Goal: Information Seeking & Learning: Learn about a topic

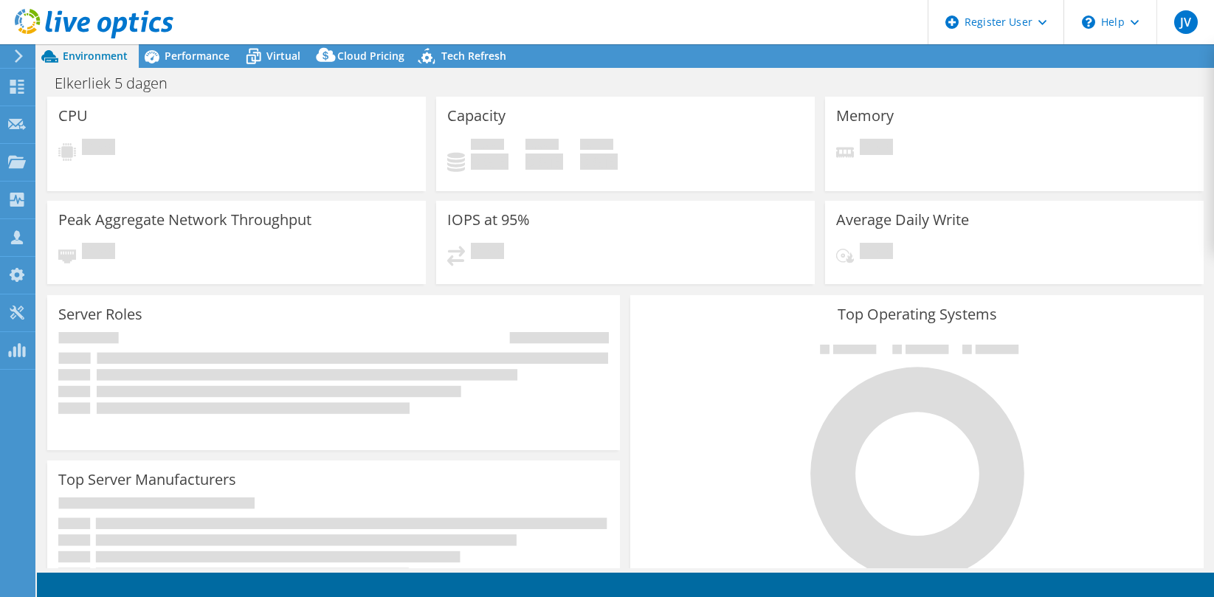
select select "USD"
select select "EUFrankfurt"
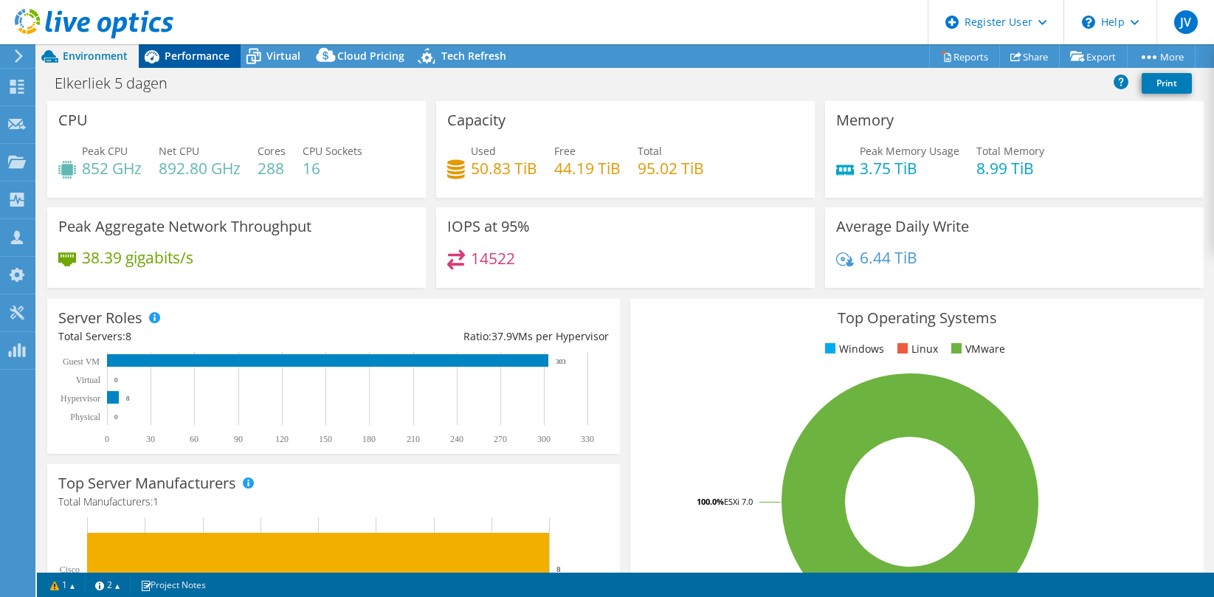
click at [193, 50] on span "Performance" at bounding box center [197, 56] width 65 height 14
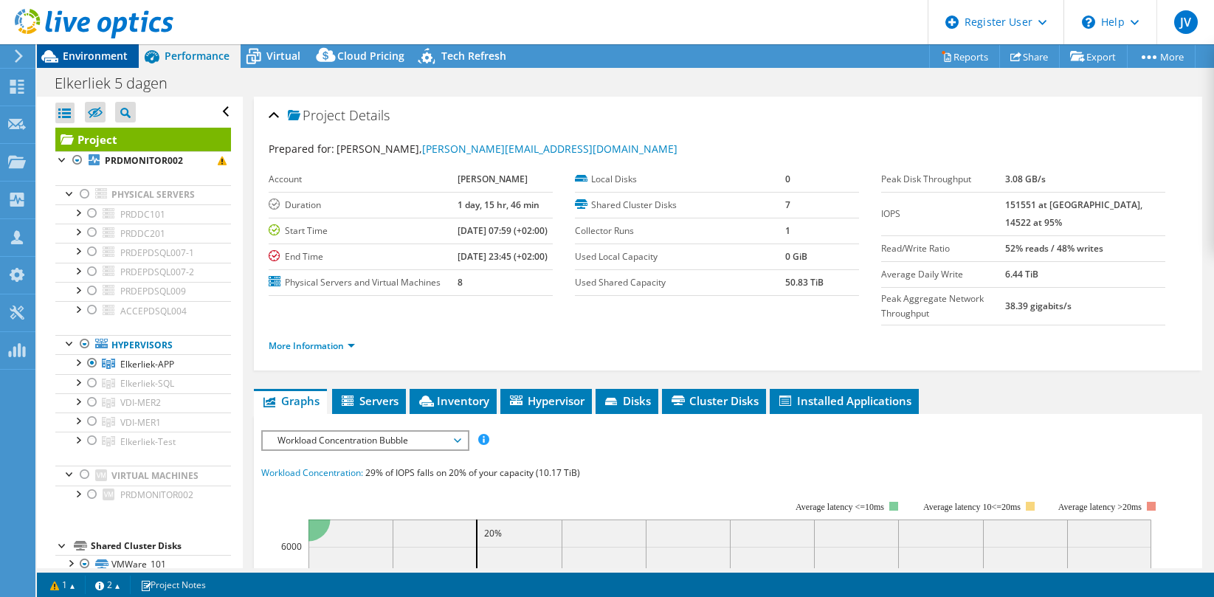
click at [88, 49] on span "Environment" at bounding box center [95, 56] width 65 height 14
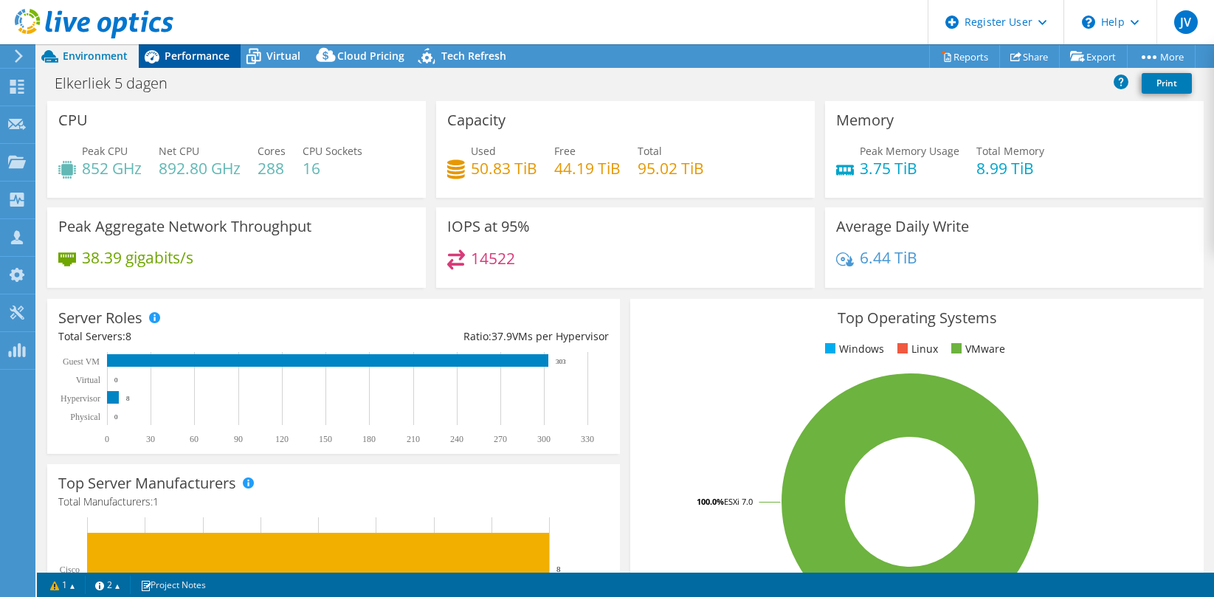
click at [177, 59] on span "Performance" at bounding box center [197, 56] width 65 height 14
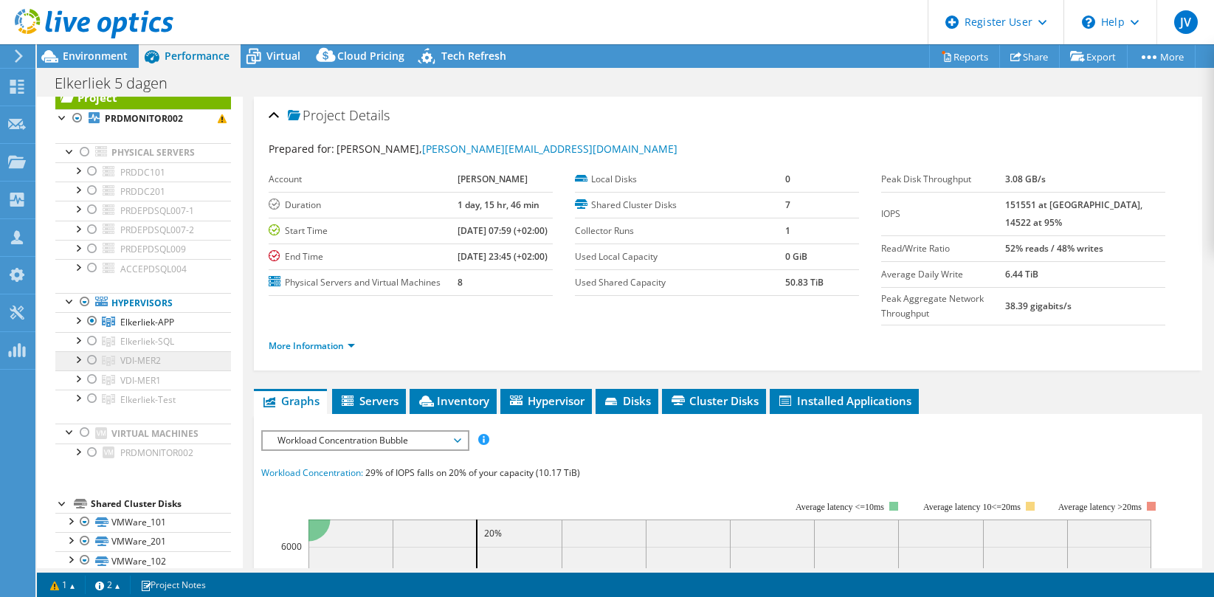
scroll to position [35, 0]
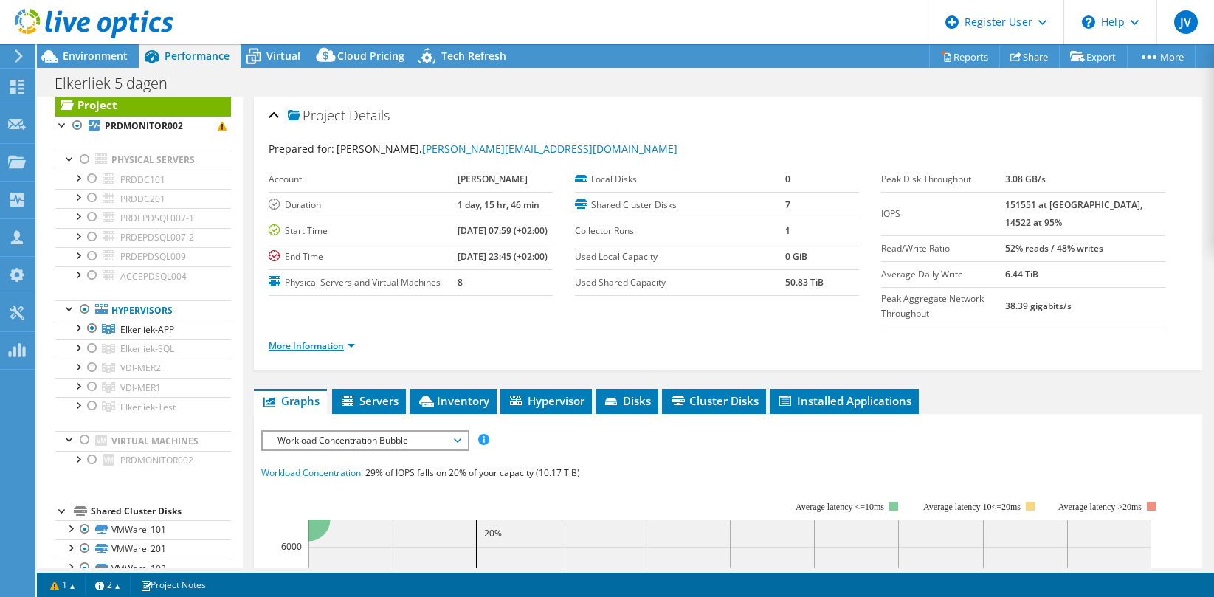
click at [344, 352] on link "More Information" at bounding box center [312, 345] width 86 height 13
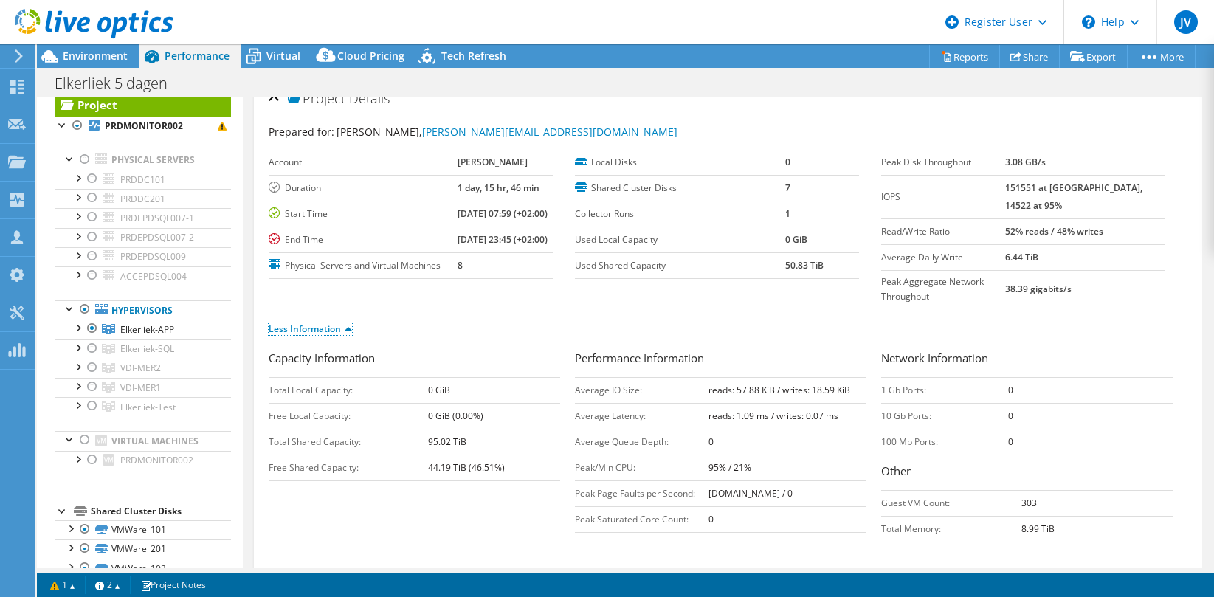
scroll to position [19, 0]
click at [338, 333] on link "Less Information" at bounding box center [310, 326] width 83 height 13
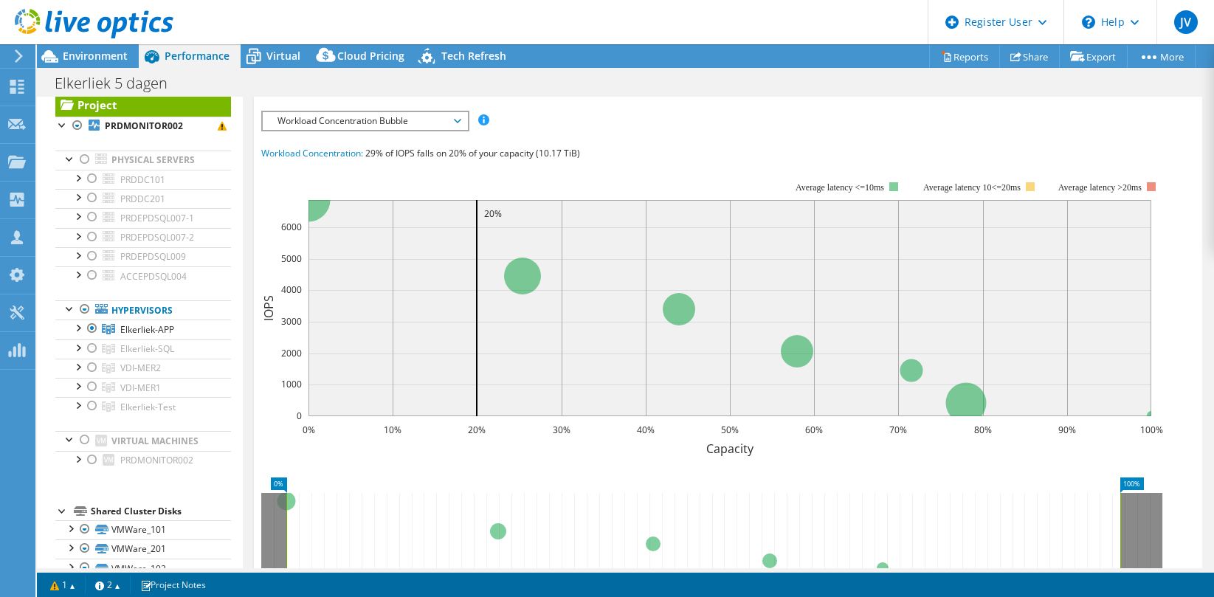
scroll to position [320, 0]
click at [422, 129] on span "Workload Concentration Bubble" at bounding box center [365, 120] width 190 height 18
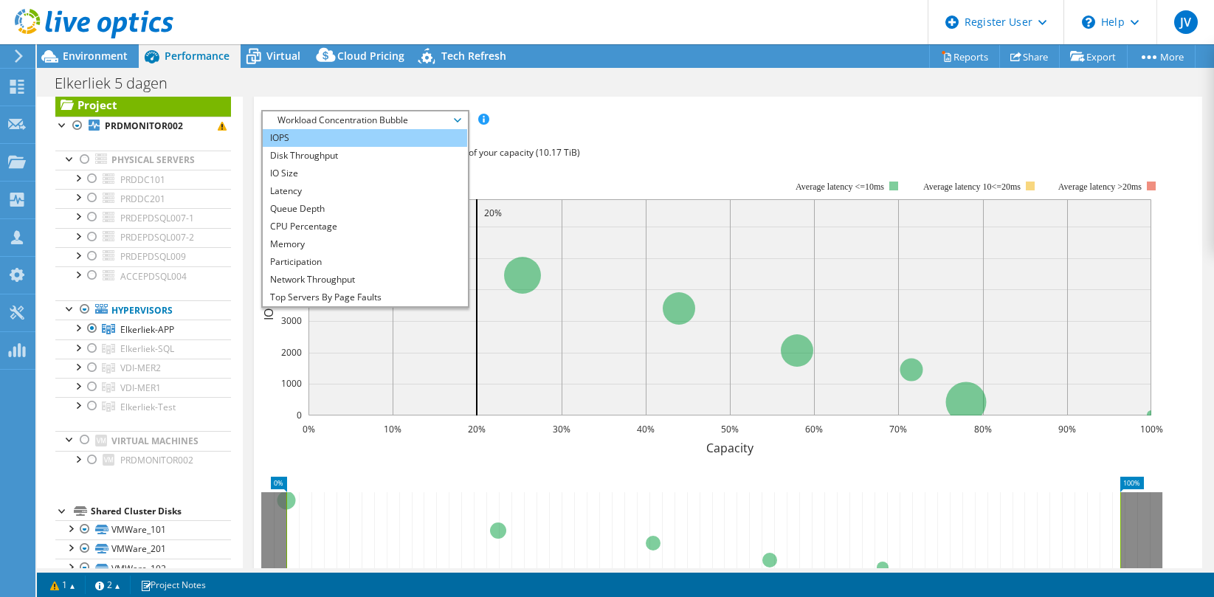
click at [307, 147] on li "IOPS" at bounding box center [365, 138] width 204 height 18
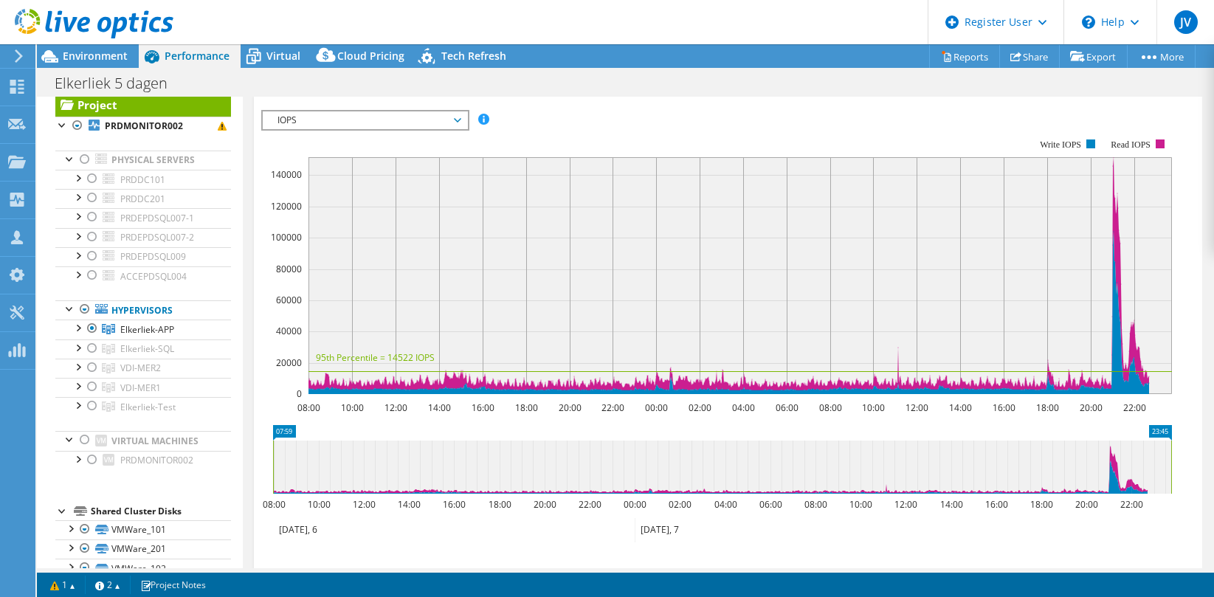
click at [433, 129] on span "IOPS" at bounding box center [365, 120] width 190 height 18
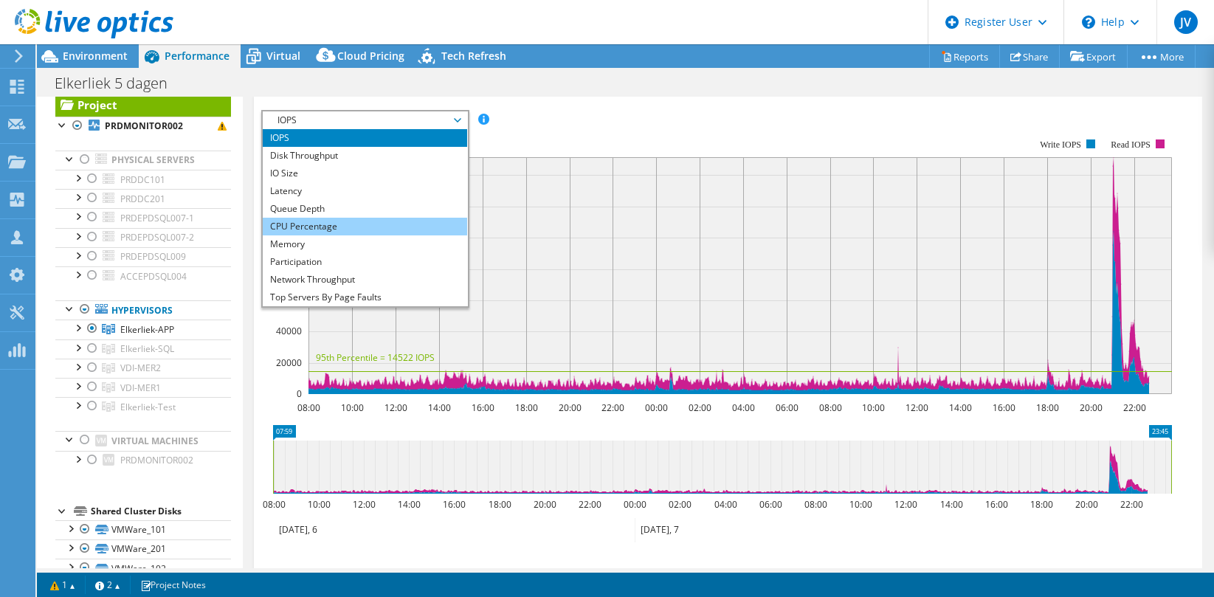
click at [390, 235] on li "CPU Percentage" at bounding box center [365, 227] width 204 height 18
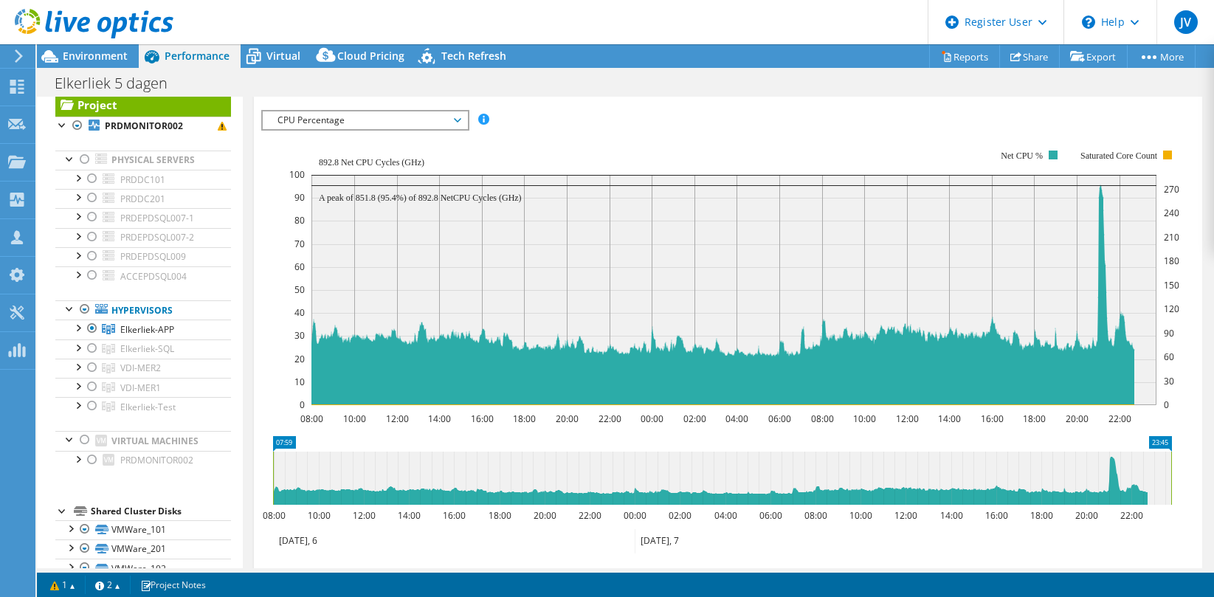
click at [435, 129] on span "CPU Percentage" at bounding box center [365, 120] width 190 height 18
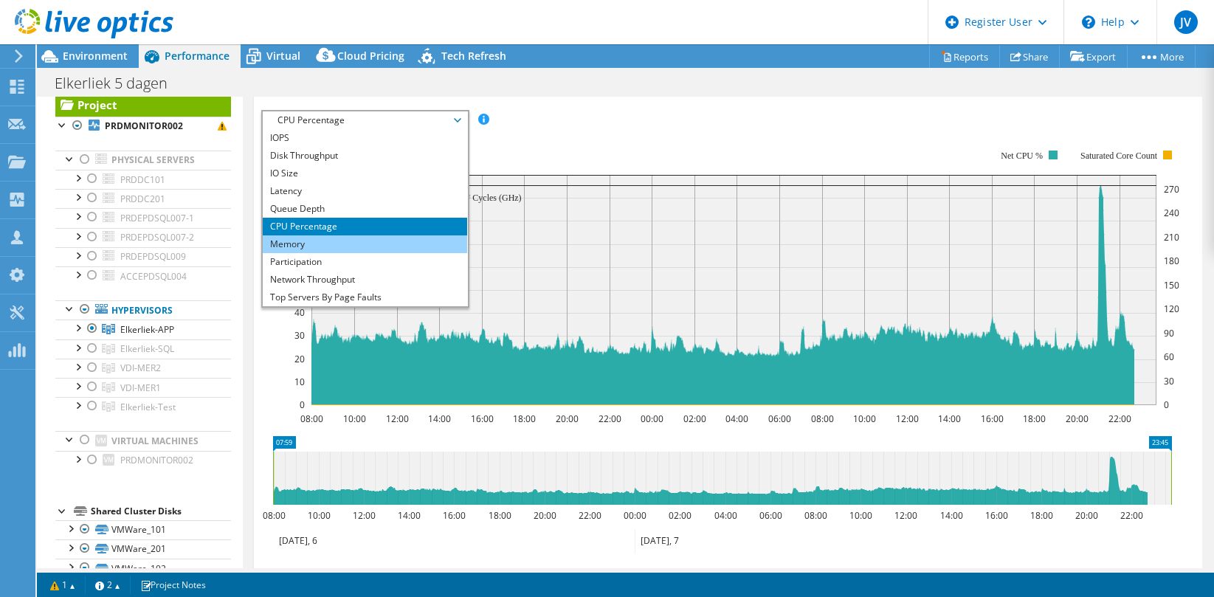
click at [367, 253] on li "Memory" at bounding box center [365, 244] width 204 height 18
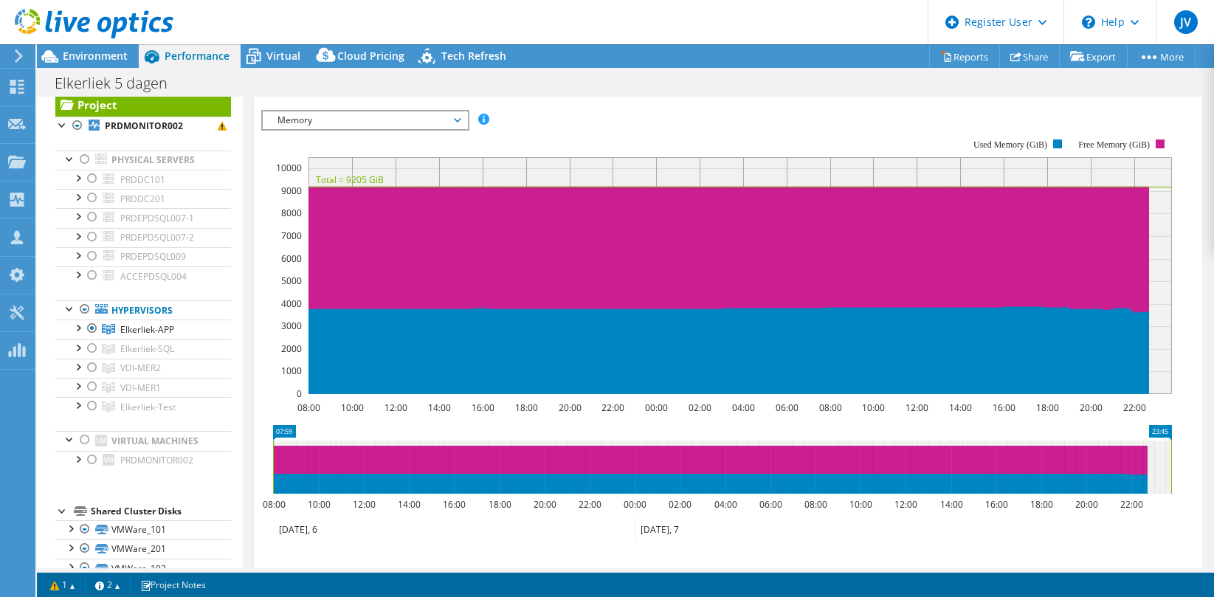
click at [776, 159] on rect at bounding box center [716, 266] width 911 height 295
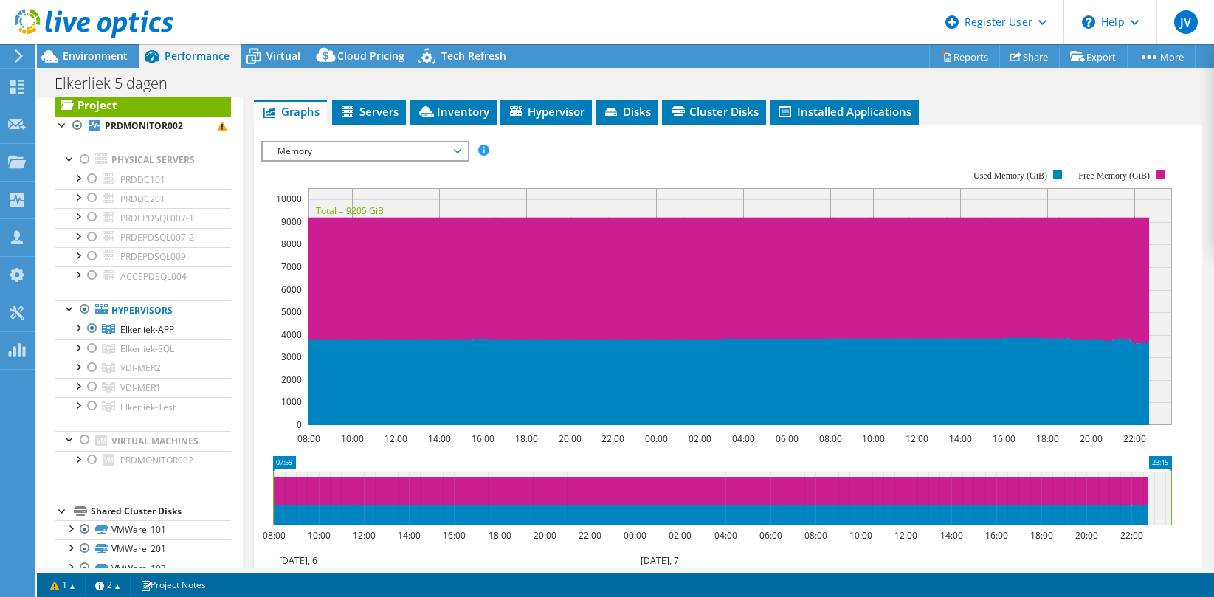
scroll to position [277, 0]
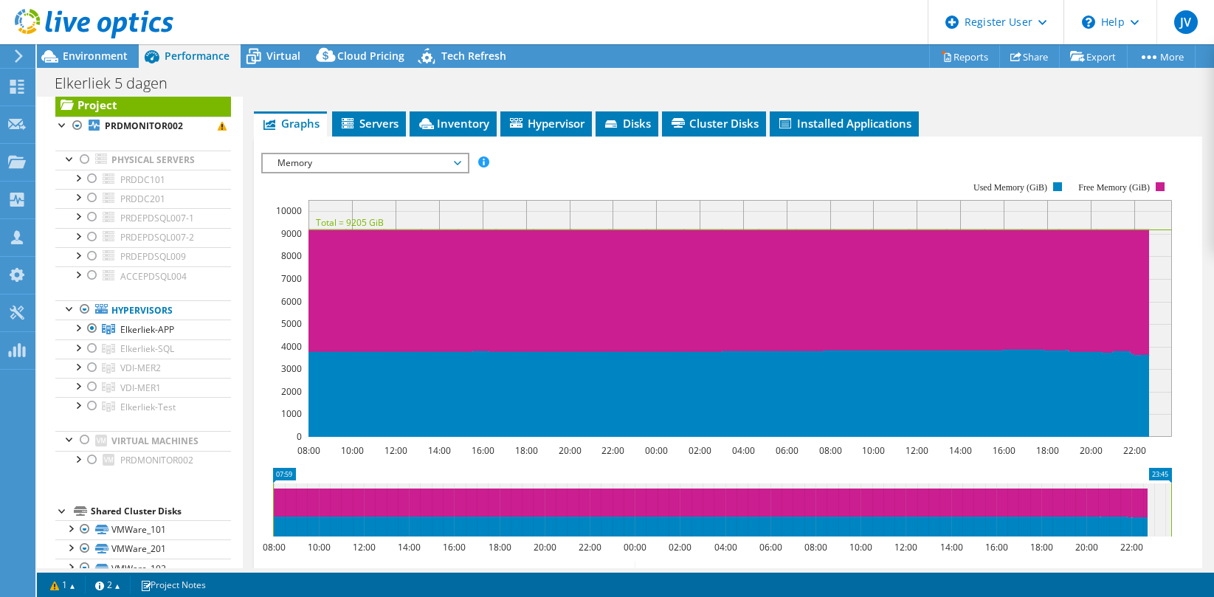
click at [365, 172] on span "Memory" at bounding box center [365, 163] width 190 height 18
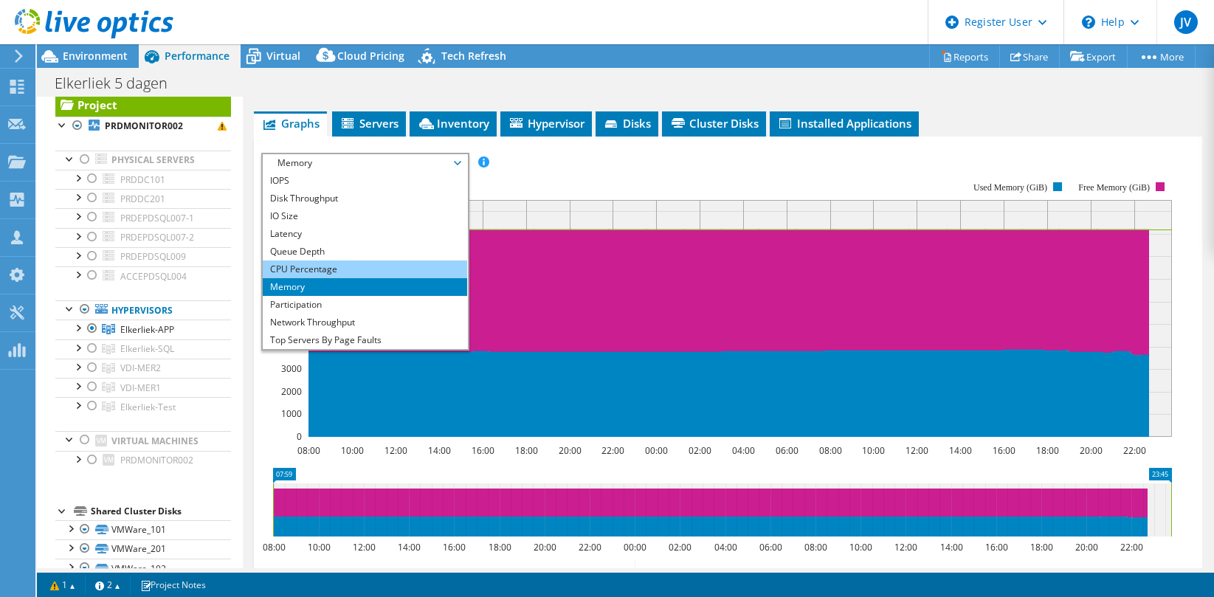
click at [322, 278] on li "CPU Percentage" at bounding box center [365, 269] width 204 height 18
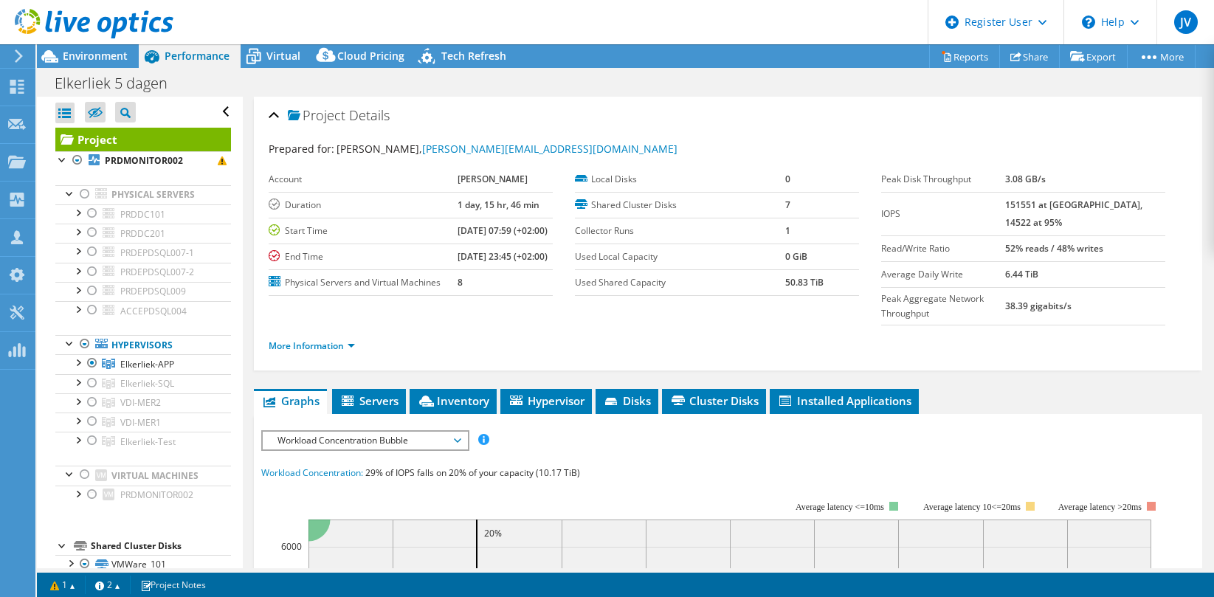
select select "EUFrankfurt"
select select "USD"
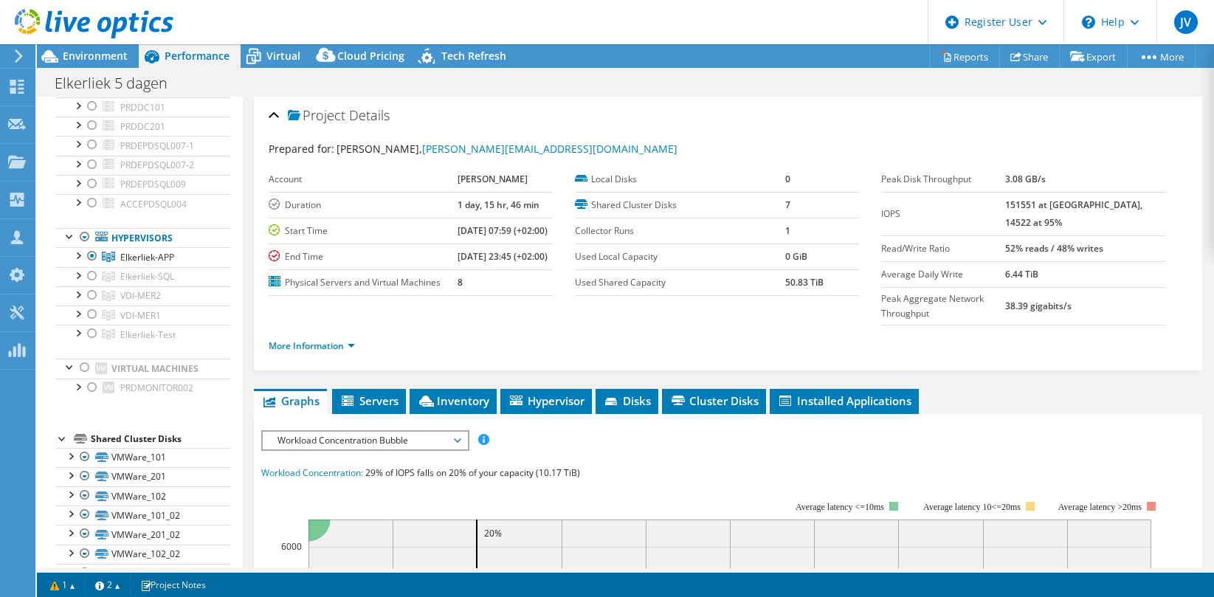
click at [437, 117] on div "Project Details" at bounding box center [728, 116] width 919 height 32
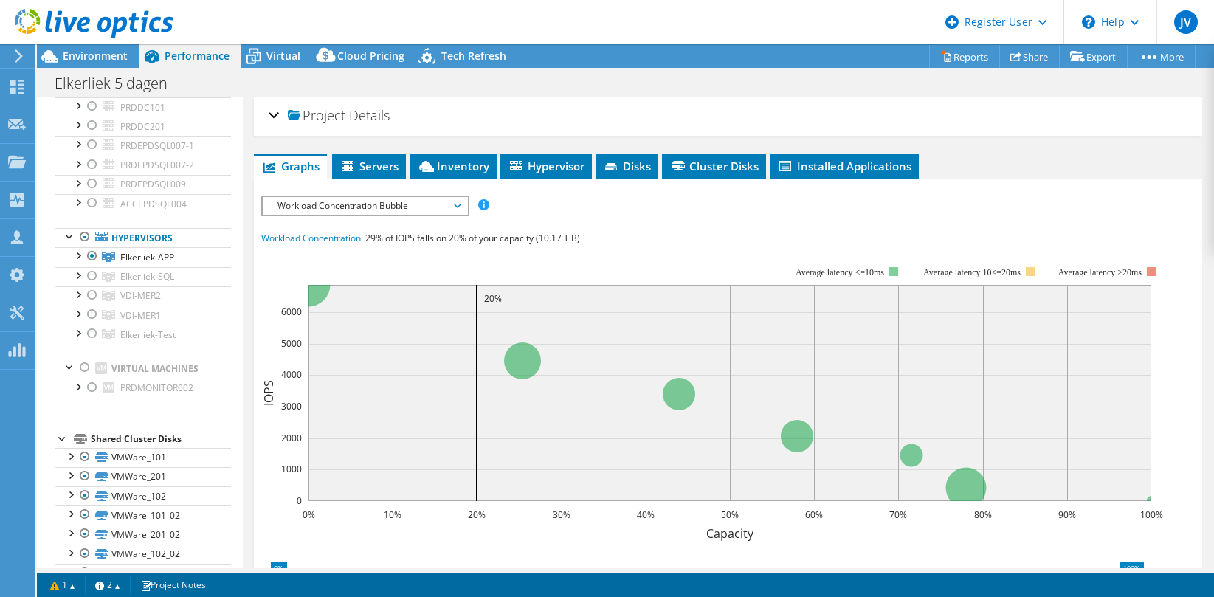
click at [1010, 220] on div "IOPS Disk Throughput IO Size Latency Queue Depth CPU Percentage Memory Page Fau…" at bounding box center [727, 469] width 933 height 546
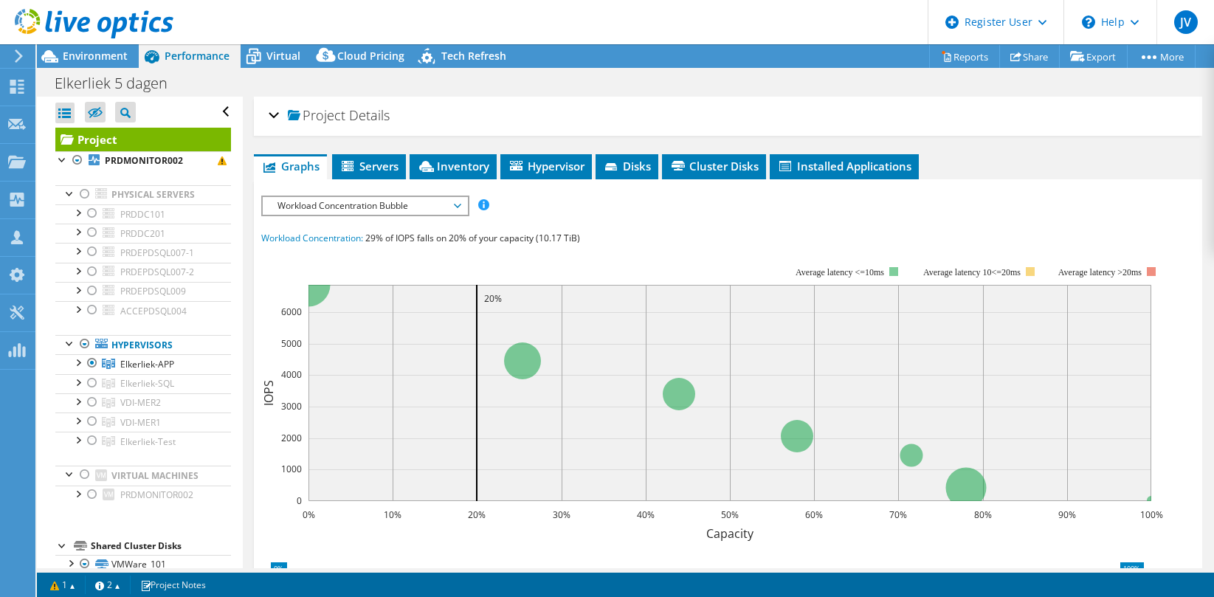
click at [104, 48] on div at bounding box center [86, 24] width 173 height 49
click at [106, 55] on span "Environment" at bounding box center [95, 56] width 65 height 14
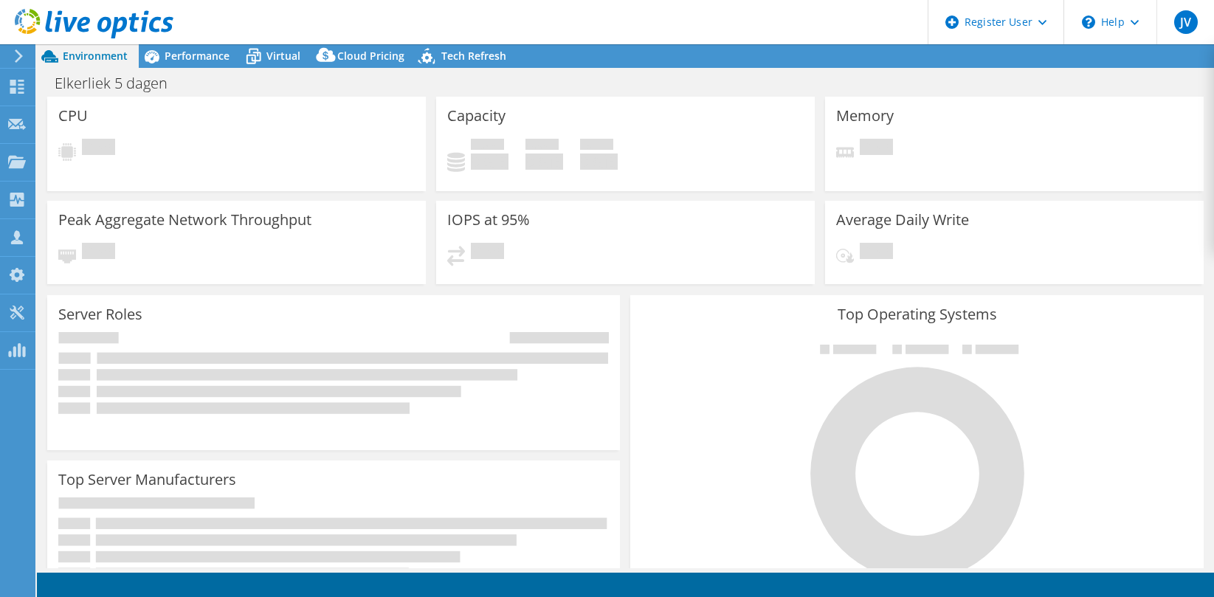
select select "EUFrankfurt"
select select "USD"
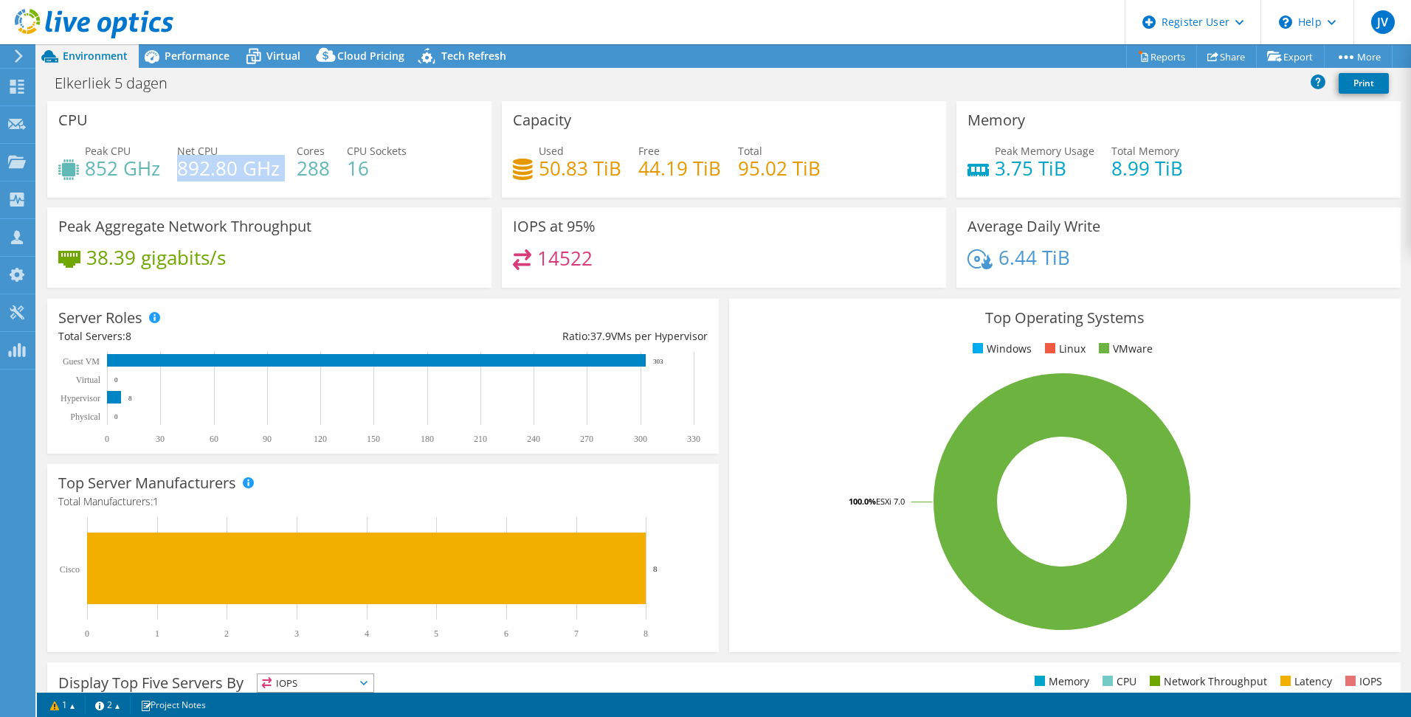
drag, startPoint x: 176, startPoint y: 172, endPoint x: 256, endPoint y: 185, distance: 80.8
click at [256, 185] on div "Peak CPU 852 GHz Net CPU 892.80 GHz Cores 288 CPU Sockets 16" at bounding box center [269, 167] width 422 height 48
drag, startPoint x: 85, startPoint y: 170, endPoint x: 149, endPoint y: 173, distance: 64.3
click at [149, 173] on h4 "852 GHz" at bounding box center [122, 168] width 75 height 16
drag, startPoint x: 149, startPoint y: 173, endPoint x: 331, endPoint y: 171, distance: 182.3
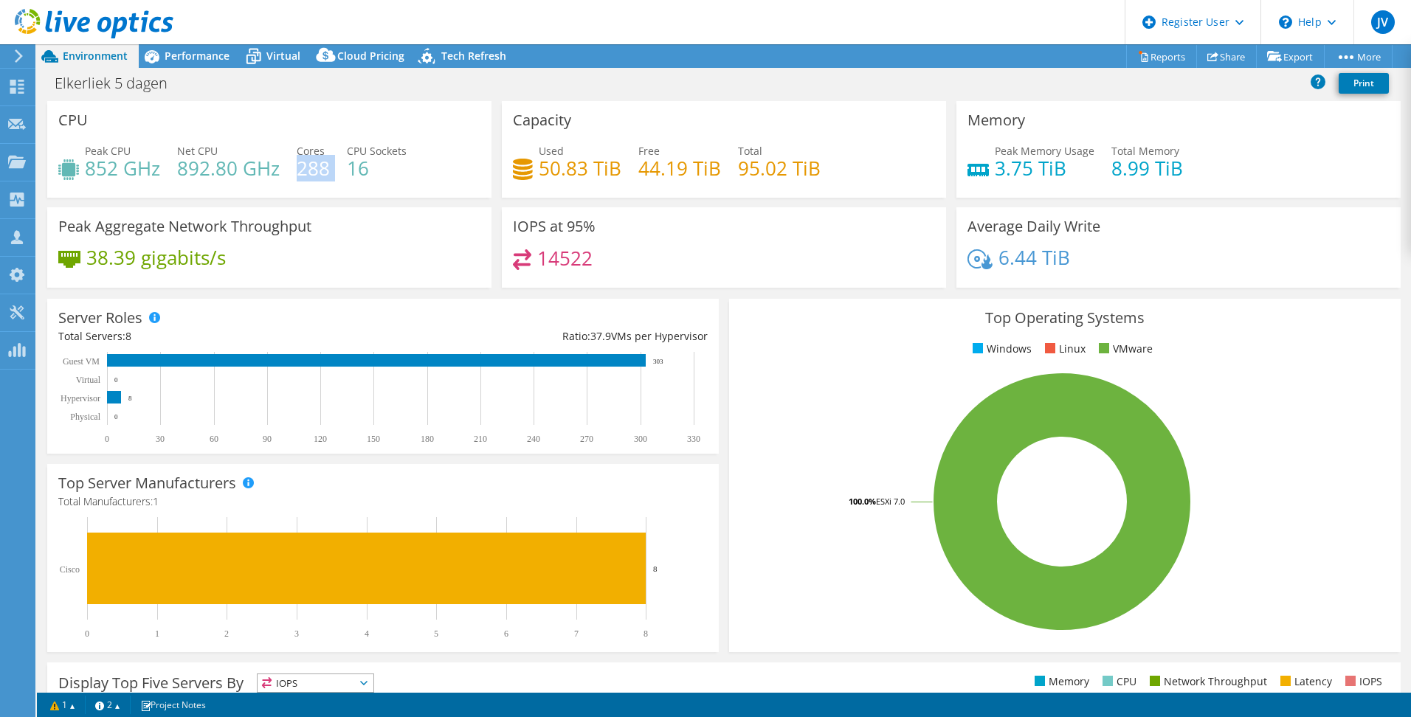
click at [331, 171] on div "Peak CPU 852 GHz Net CPU 892.80 GHz Cores 288 CPU Sockets 16" at bounding box center [269, 167] width 422 height 48
drag, startPoint x: 331, startPoint y: 171, endPoint x: 397, endPoint y: 182, distance: 66.5
click at [397, 182] on div "Peak CPU 852 GHz Net CPU 892.80 GHz Cores 288 CPU Sockets 16" at bounding box center [269, 167] width 422 height 48
click at [196, 62] on span "Performance" at bounding box center [197, 56] width 65 height 14
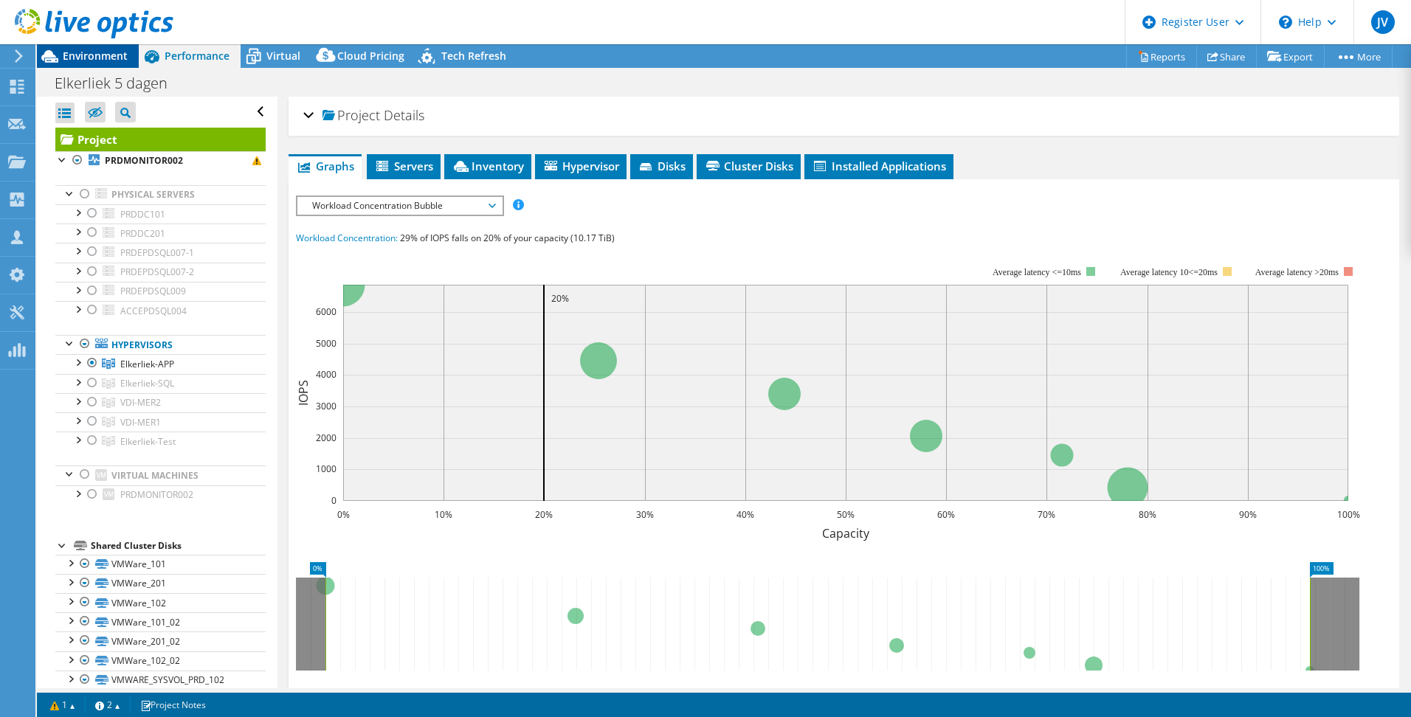
click at [97, 52] on span "Environment" at bounding box center [95, 56] width 65 height 14
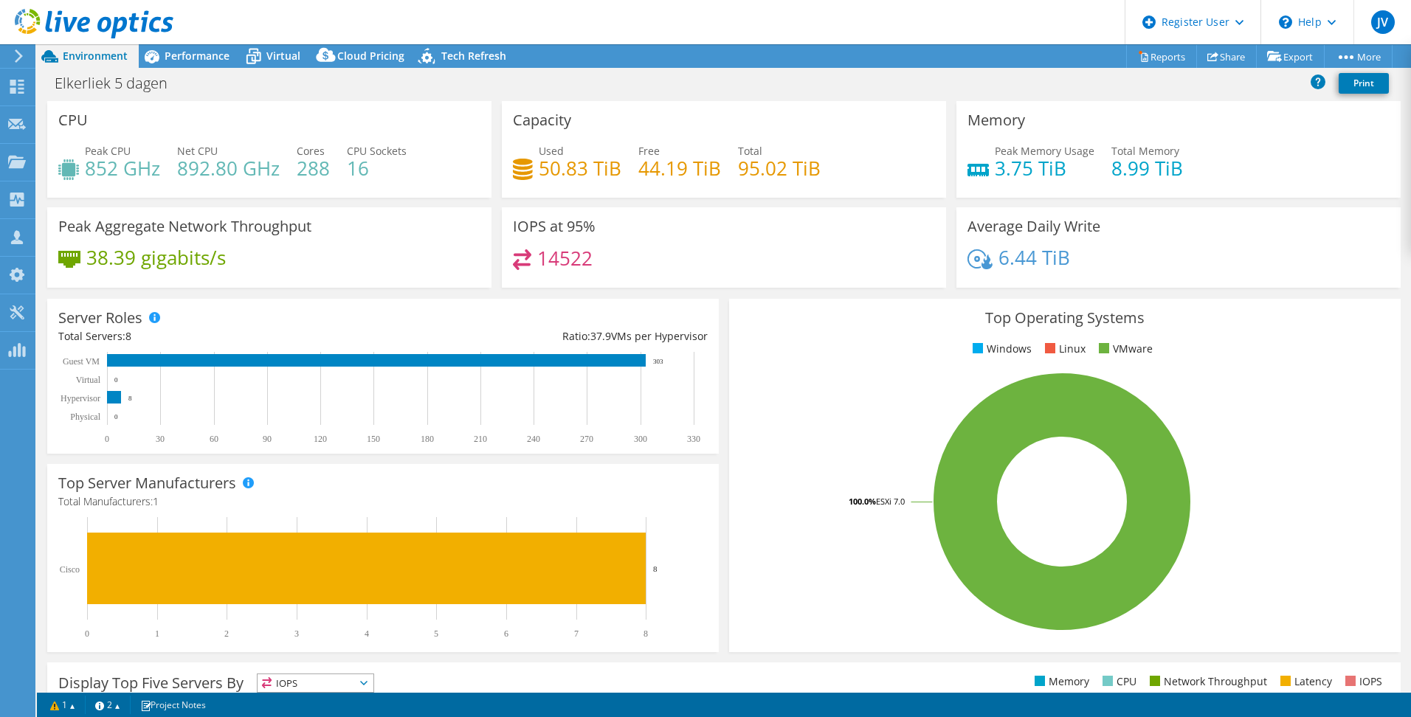
click at [175, 164] on div "Peak CPU 852 GHz Net CPU 892.80 GHz Cores 288 CPU Sockets 16" at bounding box center [269, 167] width 422 height 48
drag, startPoint x: 179, startPoint y: 168, endPoint x: 242, endPoint y: 173, distance: 63.7
click at [242, 173] on h4 "892.80 GHz" at bounding box center [228, 168] width 103 height 16
drag, startPoint x: 242, startPoint y: 173, endPoint x: 190, endPoint y: 88, distance: 100.0
click at [190, 88] on div "Elkerliek 5 dagen Print" at bounding box center [724, 82] width 1374 height 27
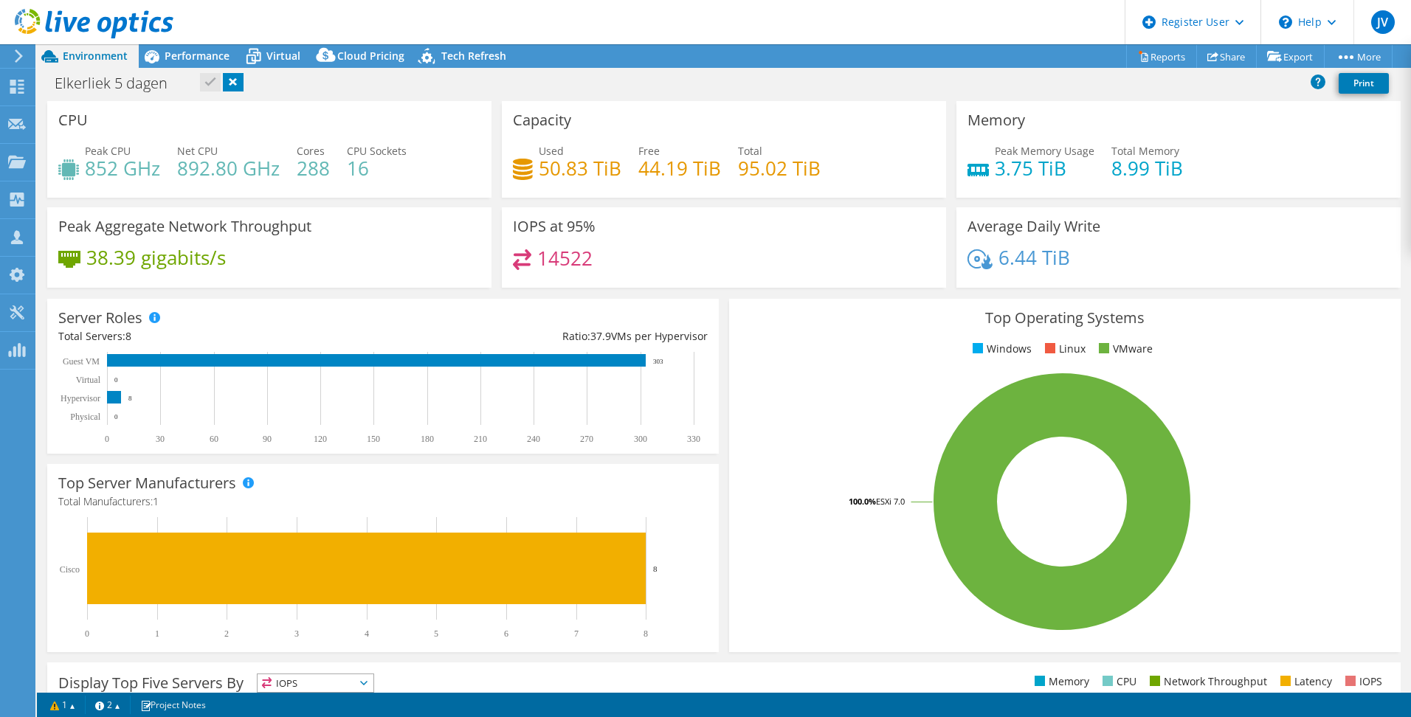
click at [308, 94] on div "Elkerliek 5 dagen Print" at bounding box center [724, 82] width 1374 height 27
click at [180, 54] on span "Performance" at bounding box center [197, 56] width 65 height 14
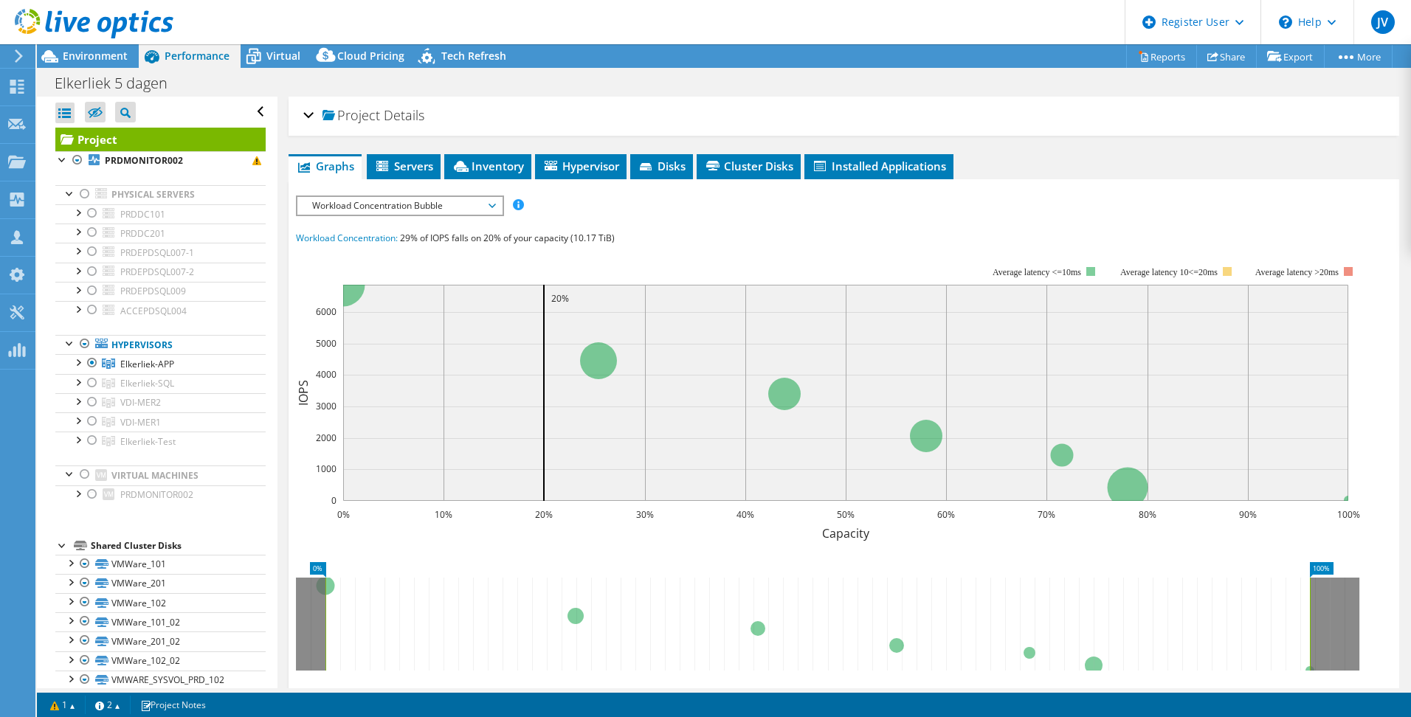
click at [322, 204] on span "Workload Concentration Bubble" at bounding box center [400, 206] width 190 height 18
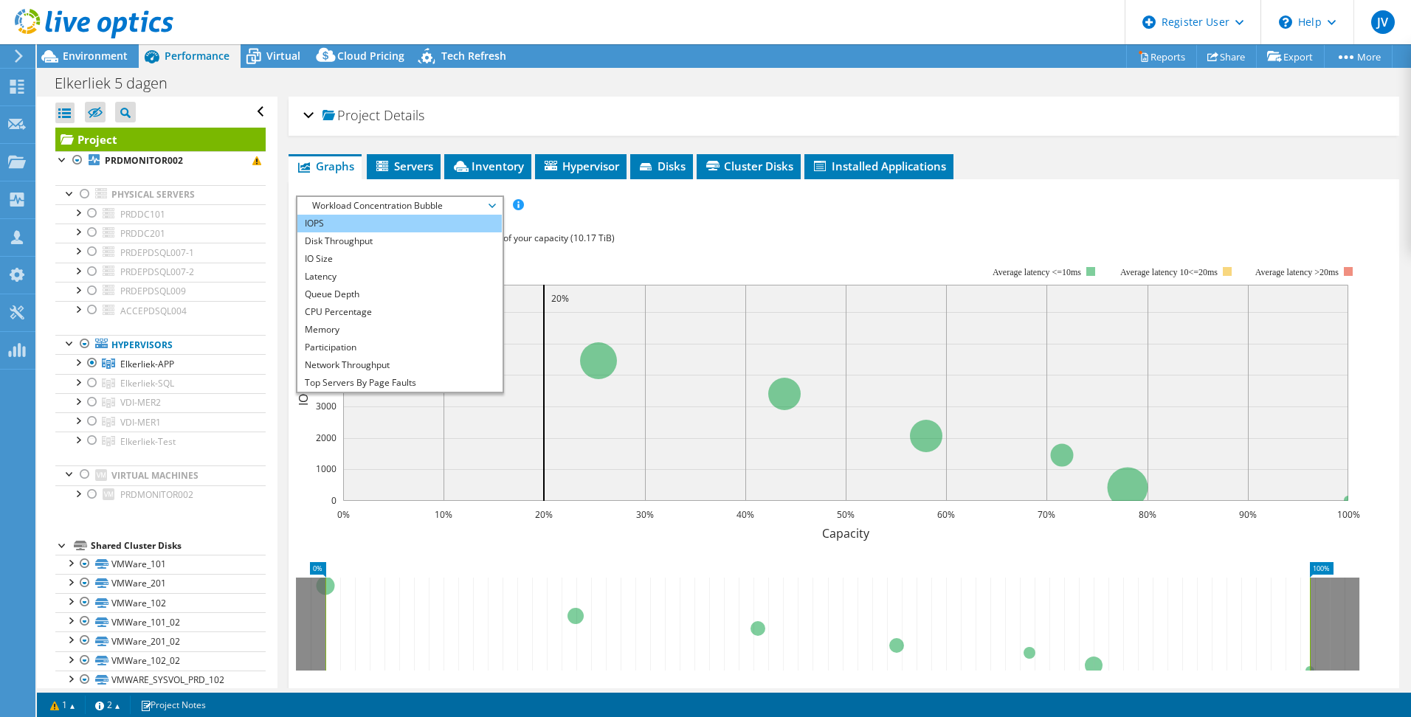
click at [367, 221] on li "IOPS" at bounding box center [399, 224] width 204 height 18
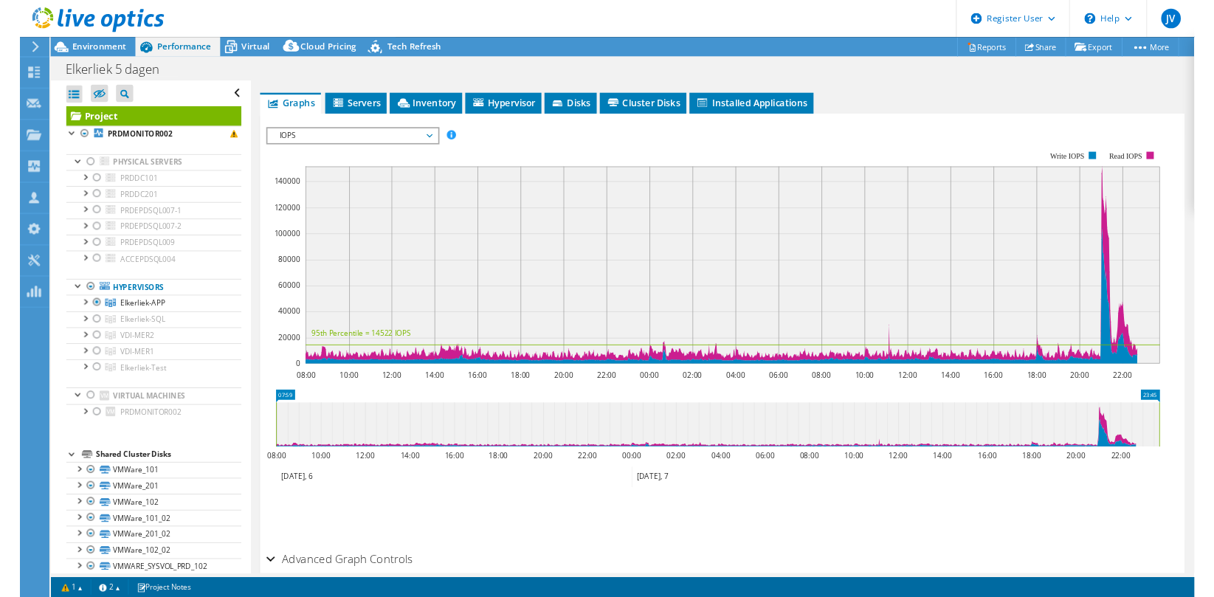
scroll to position [30, 0]
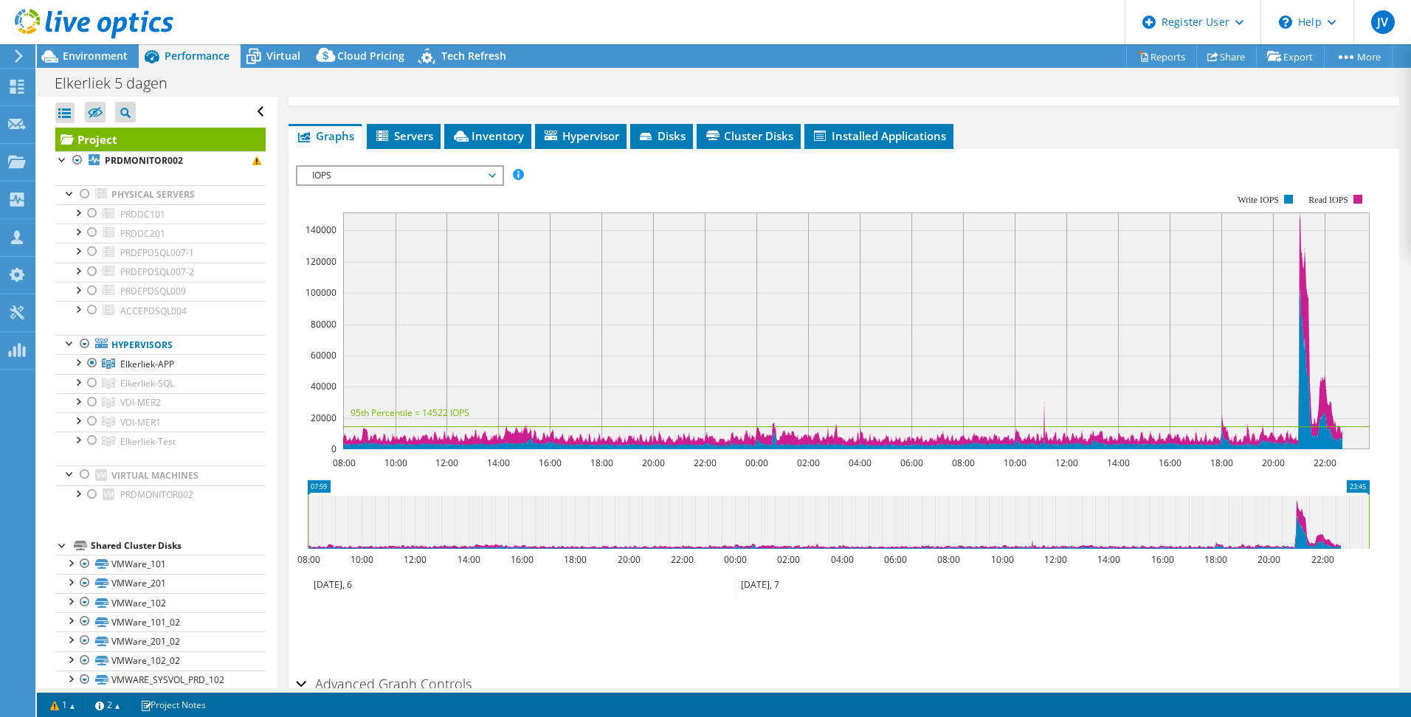
click at [441, 173] on span "IOPS" at bounding box center [400, 176] width 190 height 18
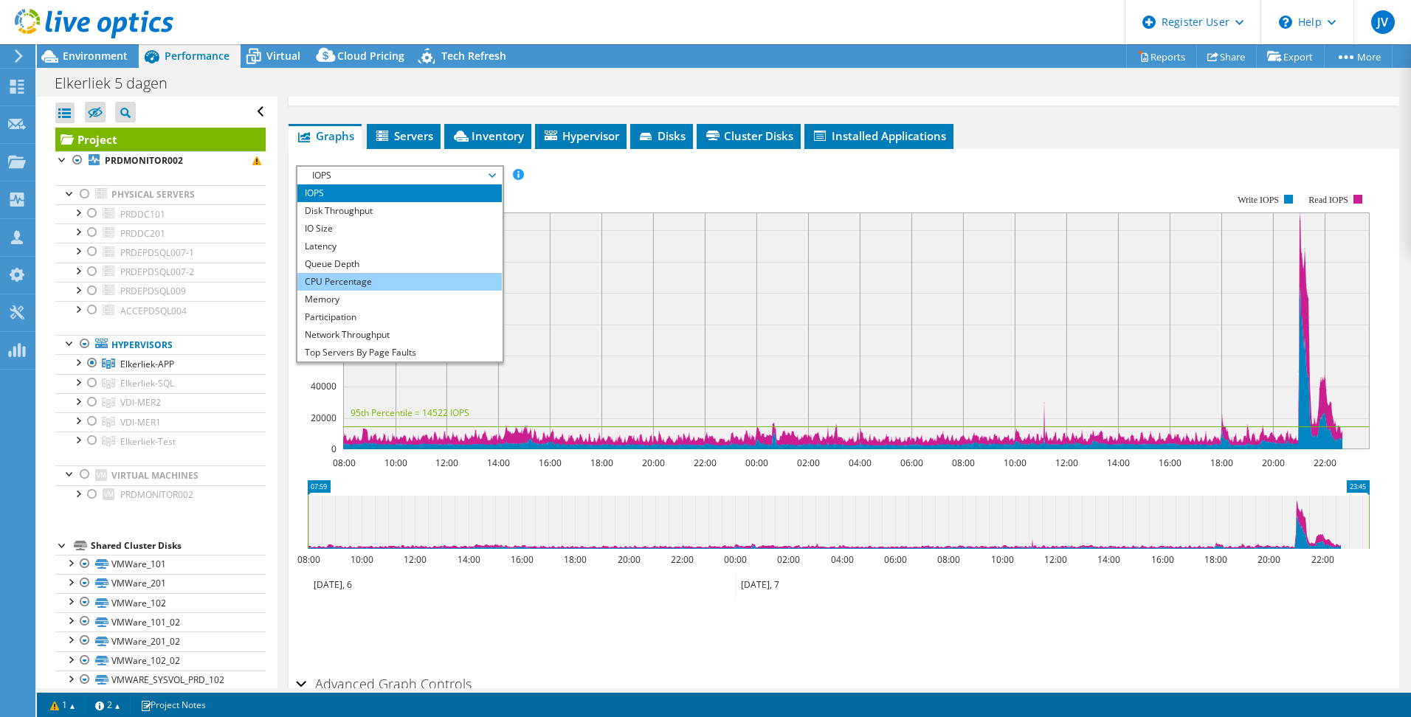
click at [359, 275] on li "CPU Percentage" at bounding box center [399, 282] width 204 height 18
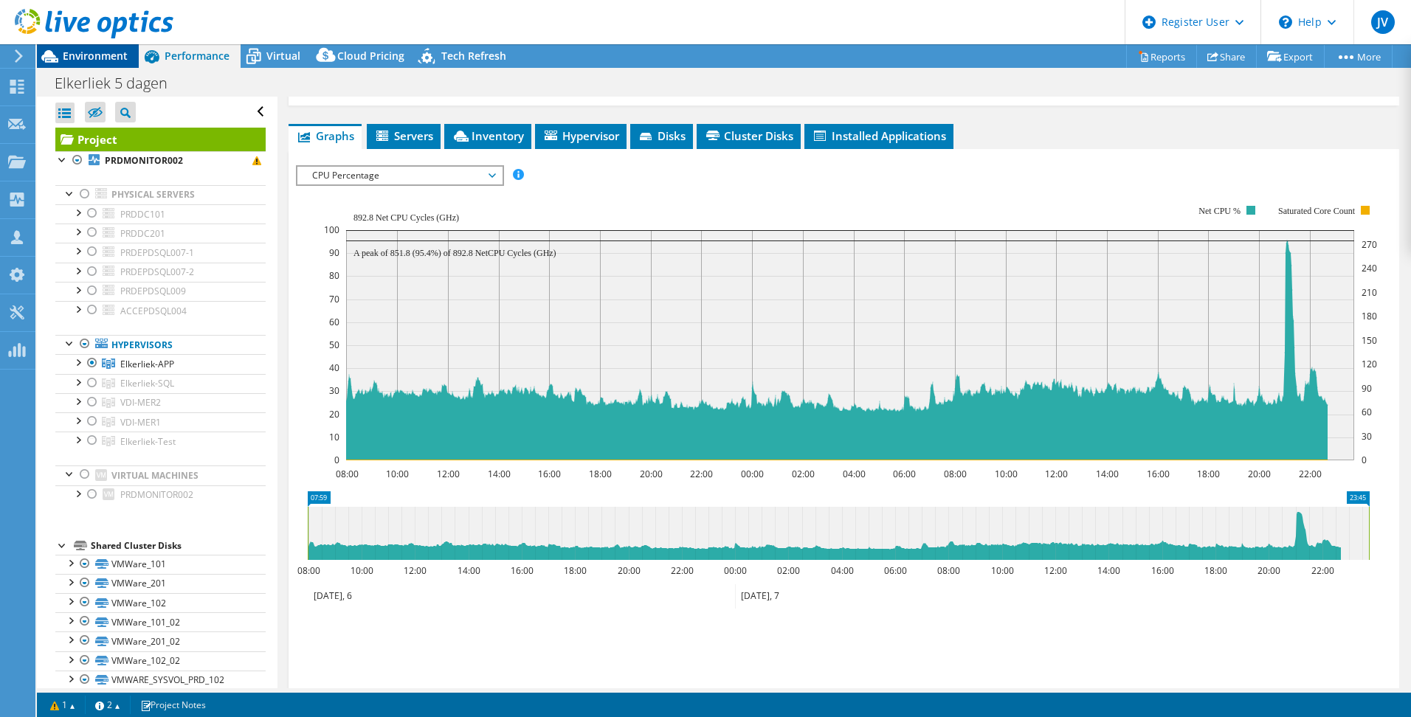
click at [107, 57] on span "Environment" at bounding box center [95, 56] width 65 height 14
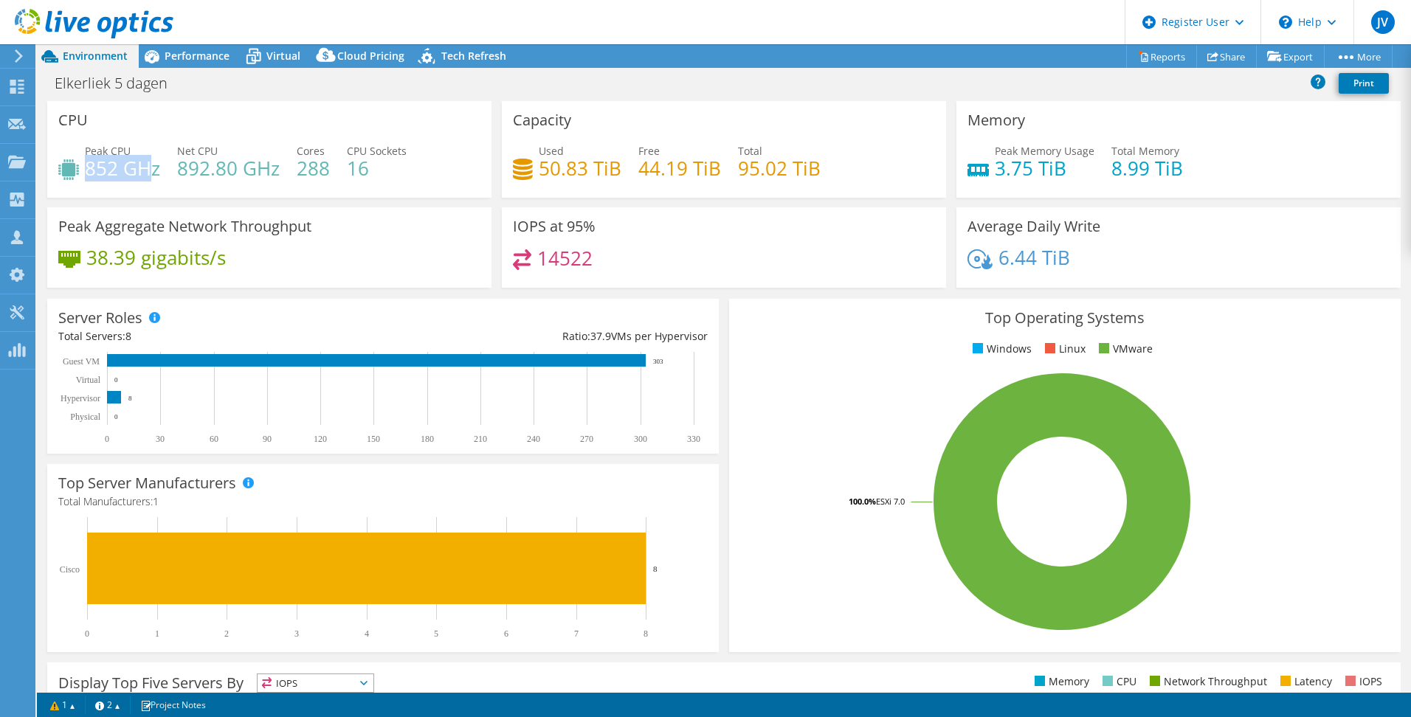
drag, startPoint x: 87, startPoint y: 165, endPoint x: 152, endPoint y: 169, distance: 65.1
click at [152, 169] on h4 "852 GHz" at bounding box center [122, 168] width 75 height 16
click at [460, 157] on div "Peak CPU 852 GHz Net CPU 892.80 GHz Cores 288 CPU Sockets 16" at bounding box center [269, 167] width 422 height 48
click at [184, 62] on span "Performance" at bounding box center [197, 56] width 65 height 14
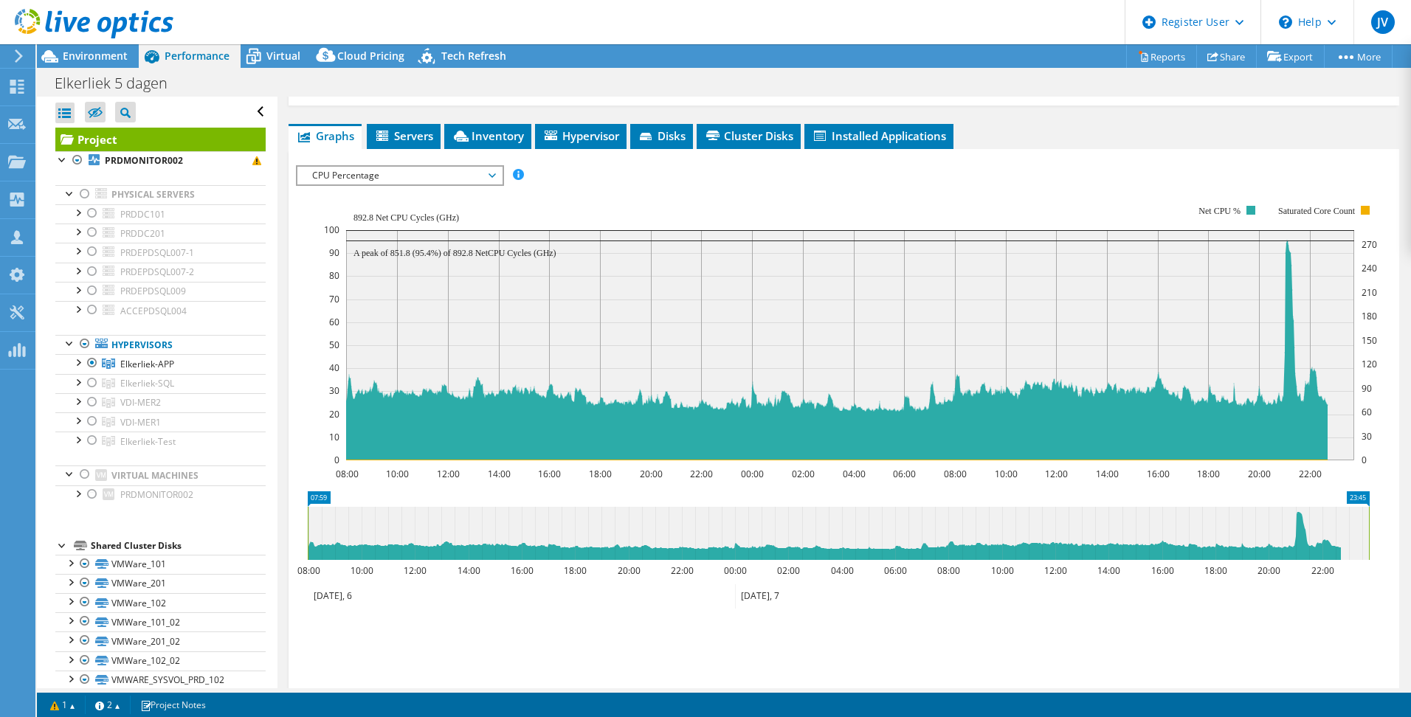
click at [464, 173] on span "CPU Percentage" at bounding box center [400, 176] width 190 height 18
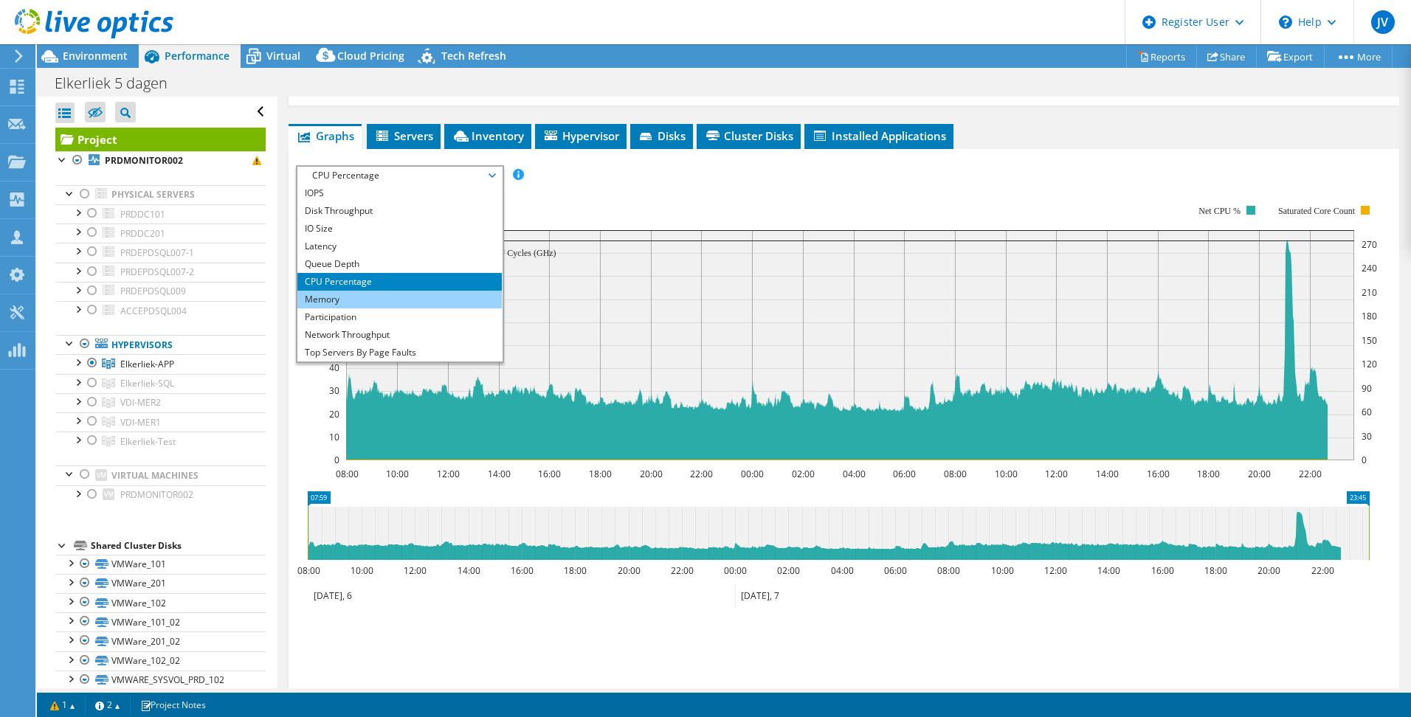
click at [369, 300] on li "Memory" at bounding box center [399, 300] width 204 height 18
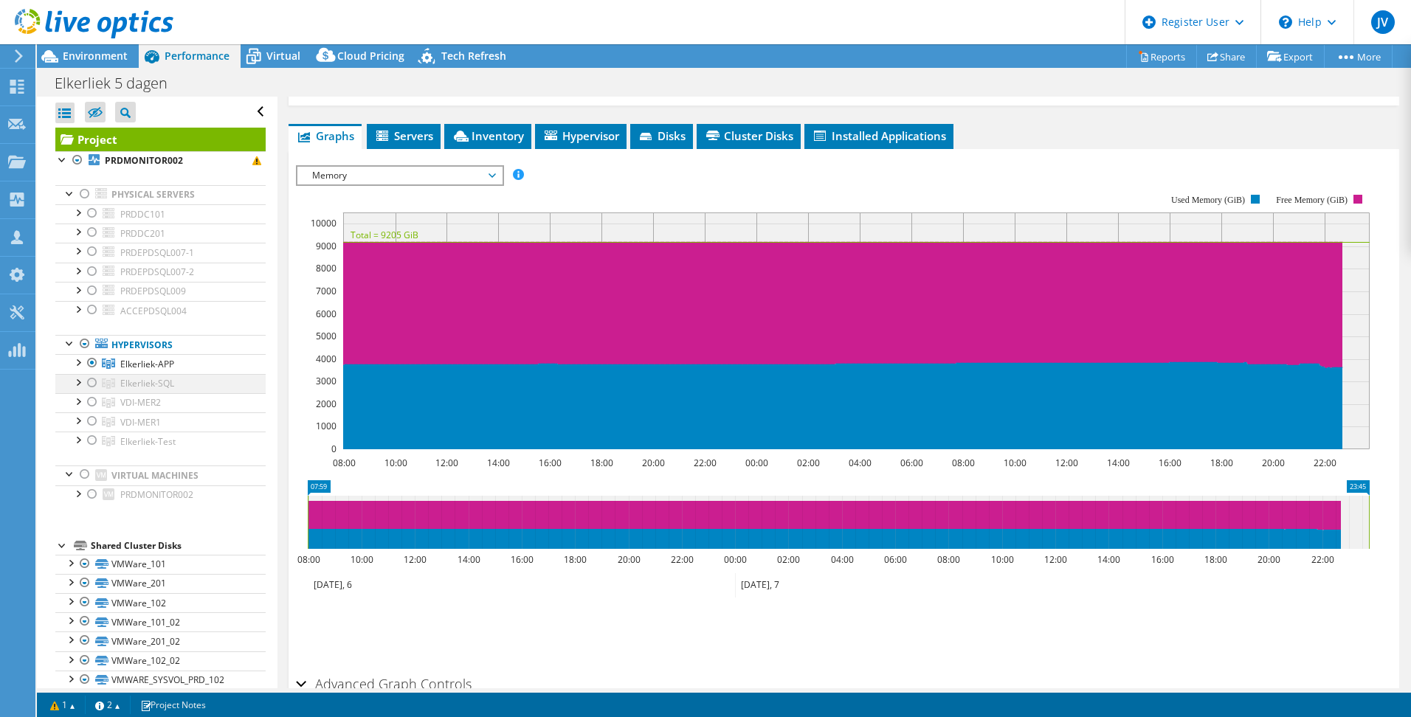
click at [89, 382] on div at bounding box center [92, 383] width 15 height 18
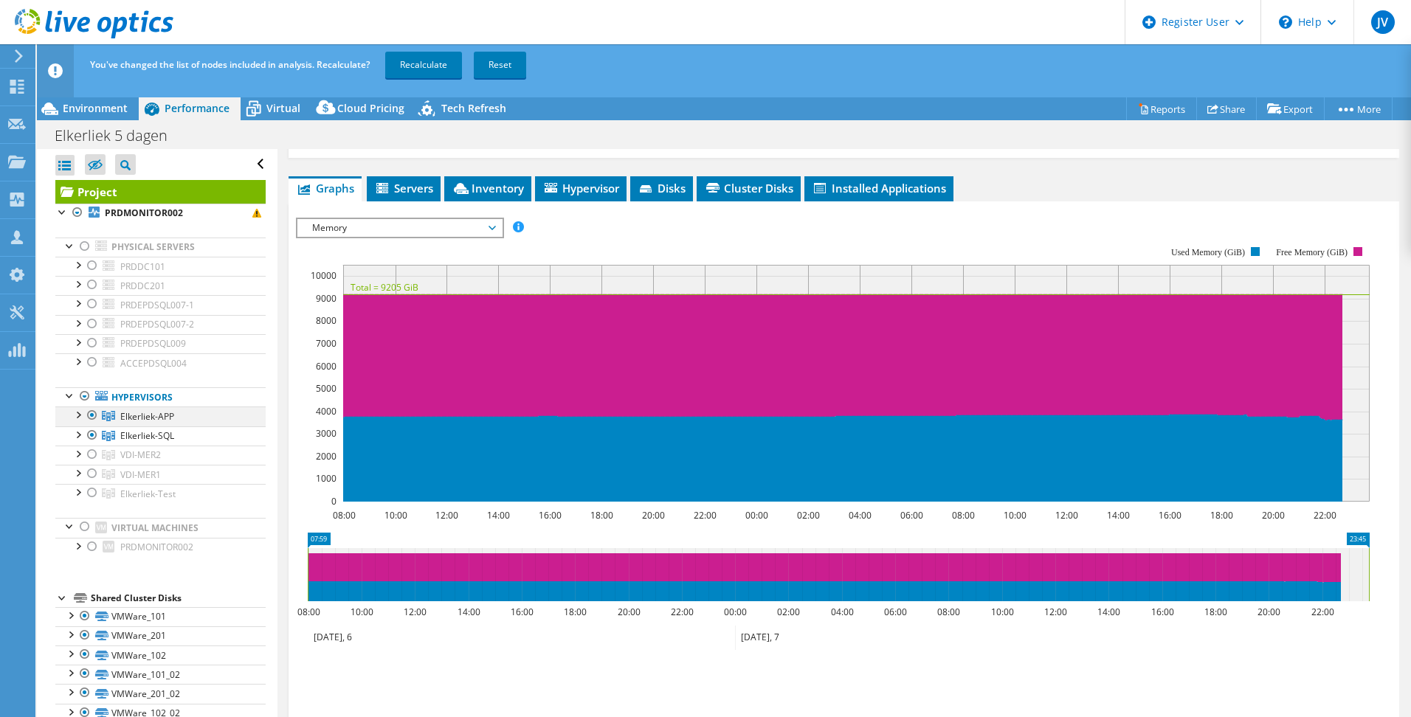
click at [89, 415] on div at bounding box center [92, 416] width 15 height 18
click at [414, 63] on link "Recalculate" at bounding box center [423, 65] width 77 height 27
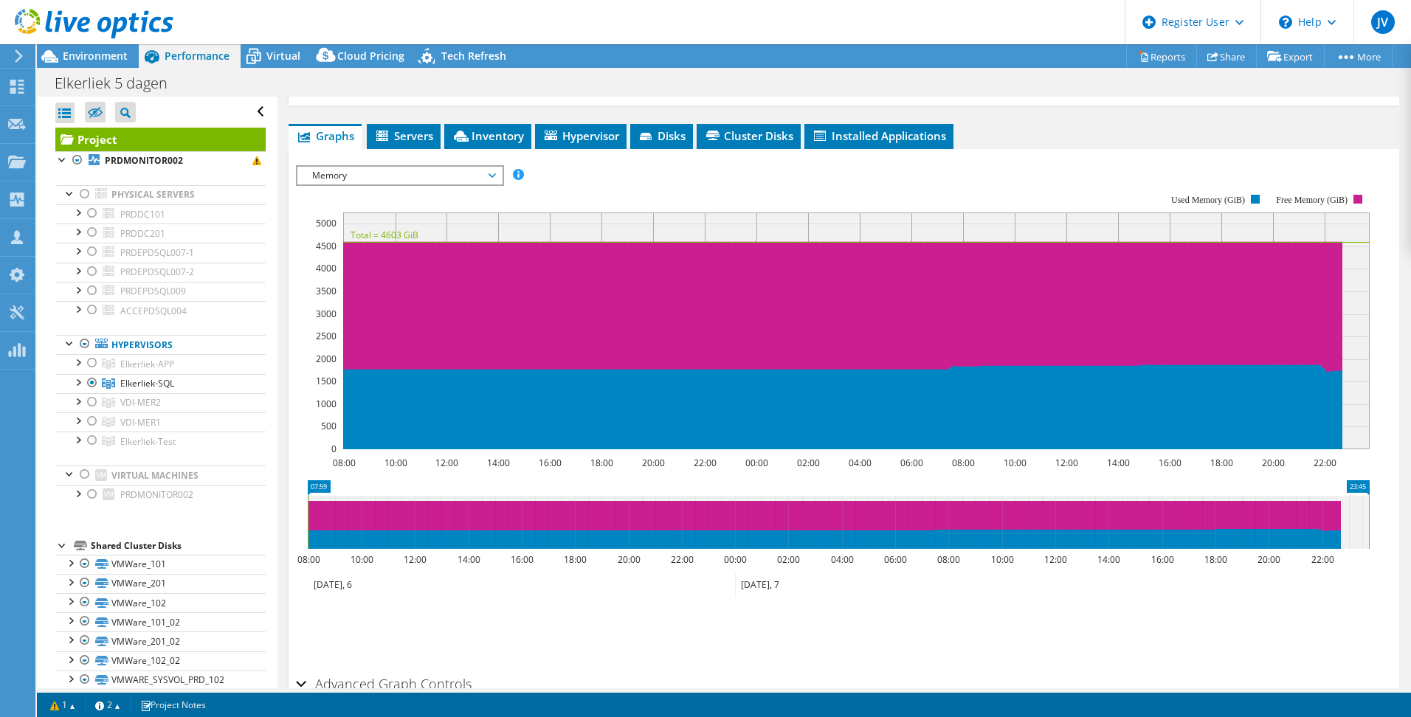
click at [370, 179] on span "Memory" at bounding box center [400, 176] width 190 height 18
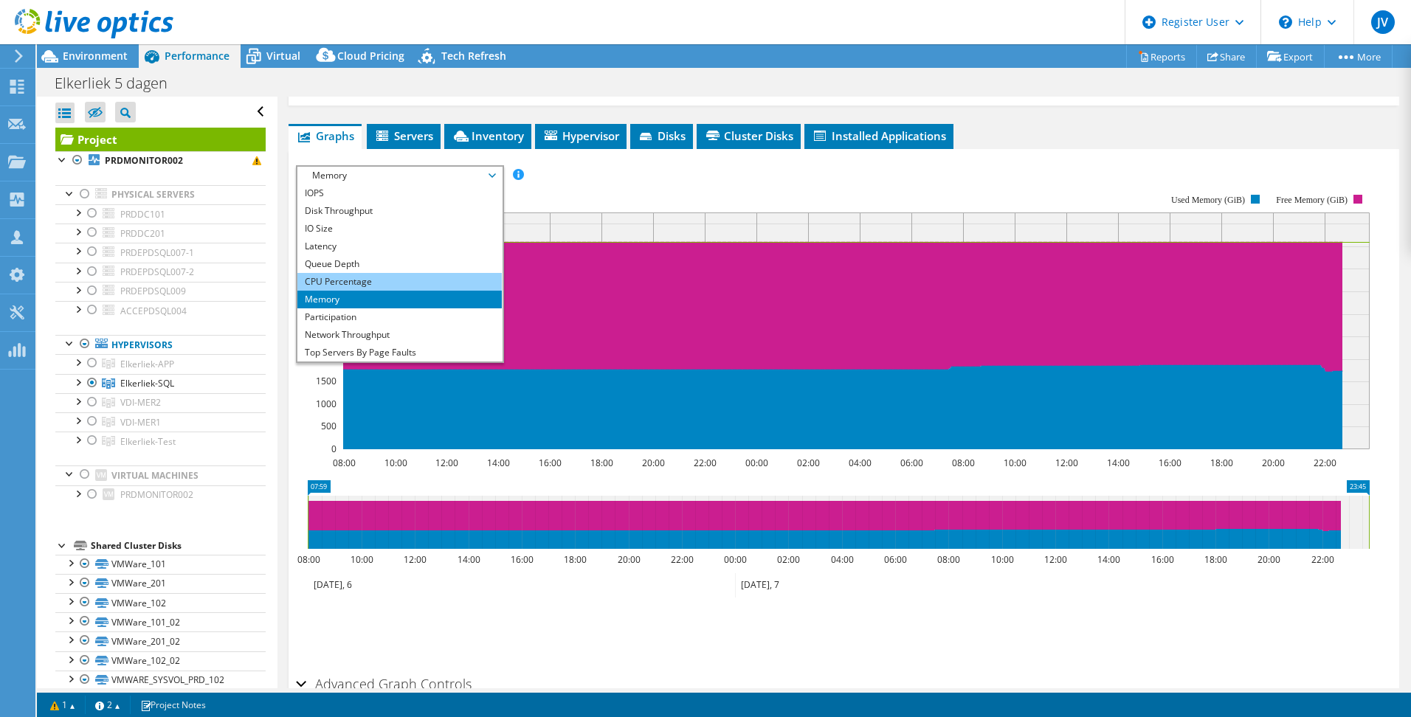
click at [362, 278] on li "CPU Percentage" at bounding box center [399, 282] width 204 height 18
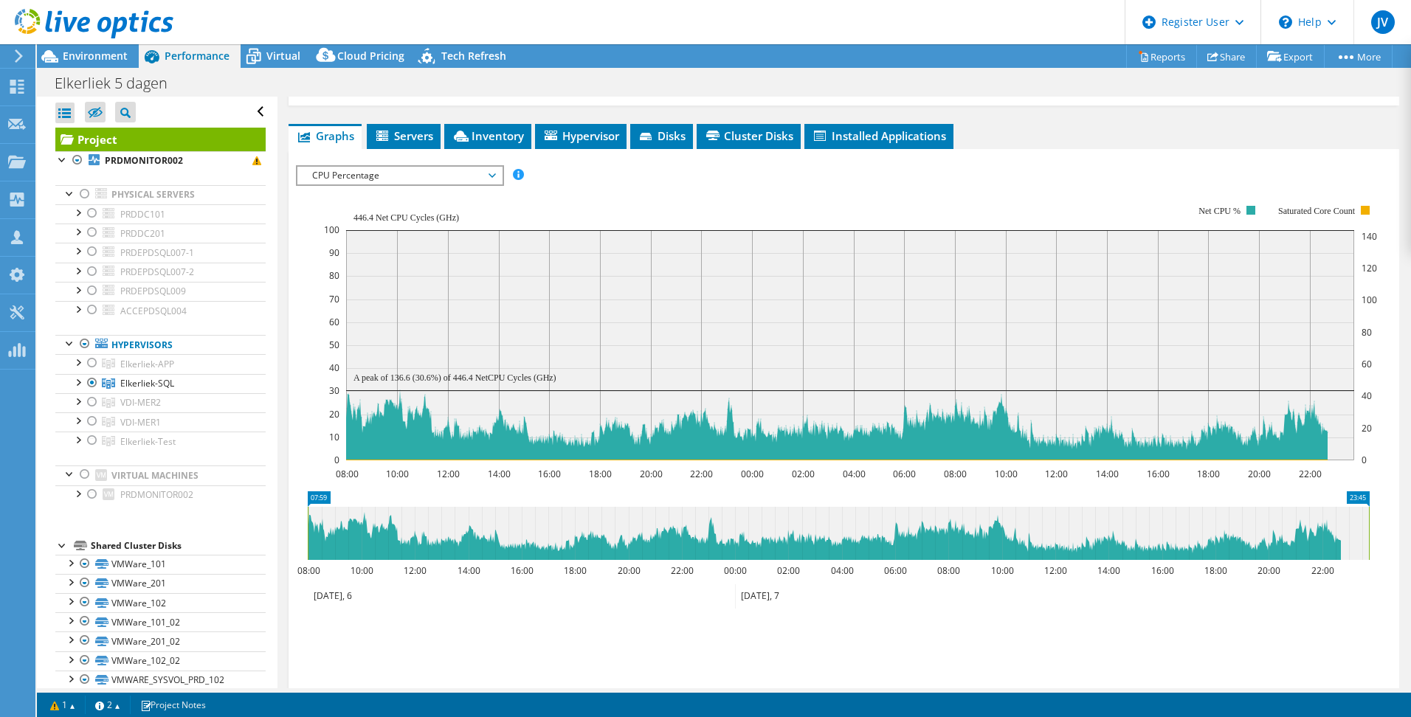
click at [429, 172] on span "CPU Percentage" at bounding box center [400, 176] width 190 height 18
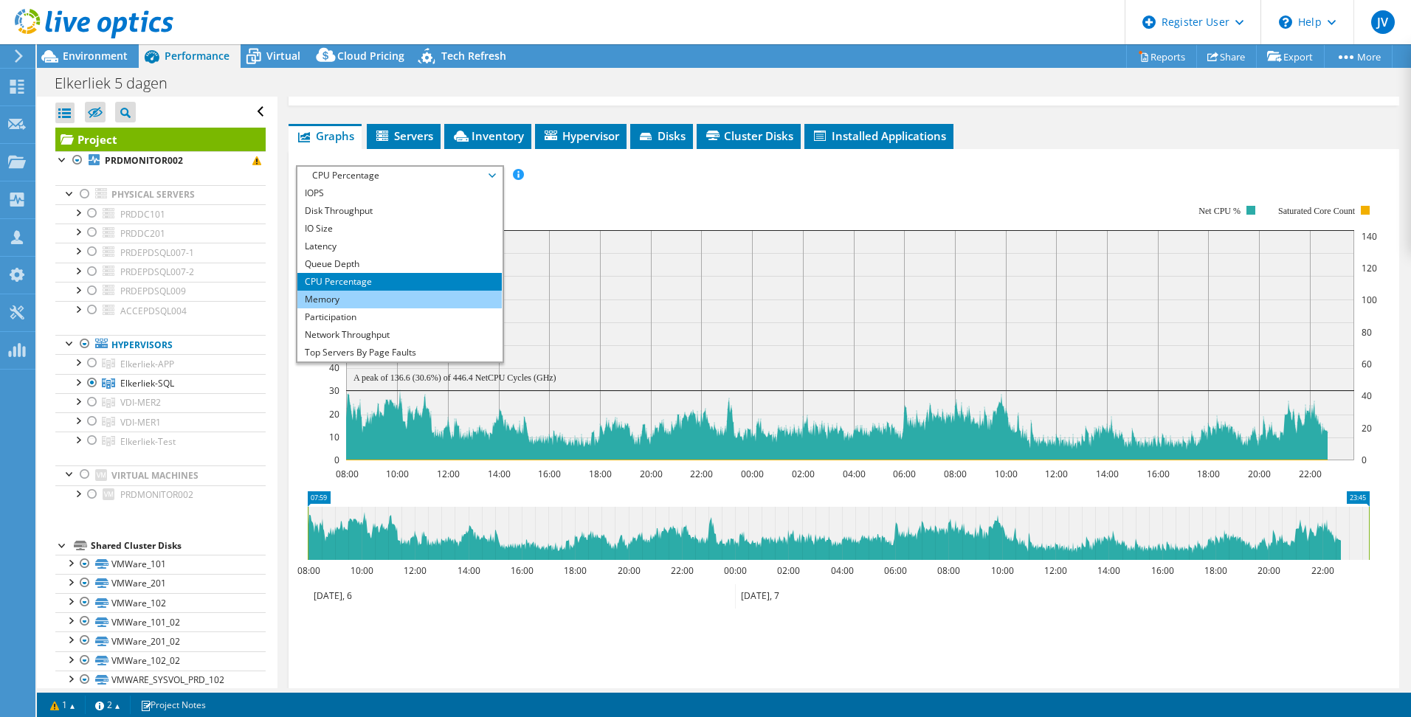
click at [379, 302] on li "Memory" at bounding box center [399, 300] width 204 height 18
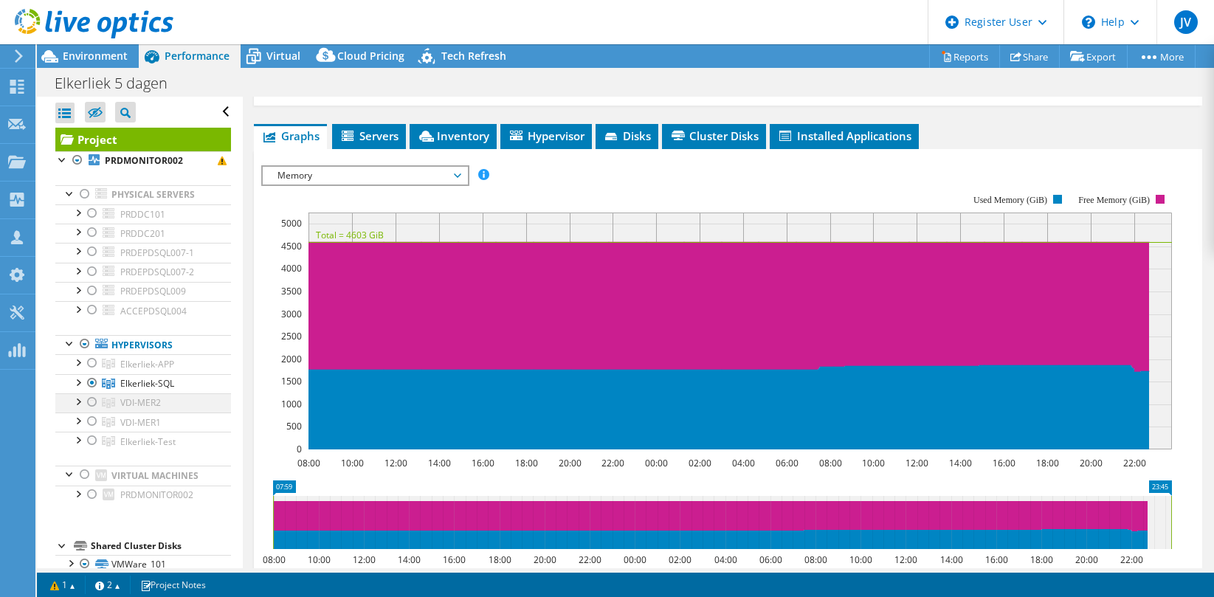
click at [92, 405] on div at bounding box center [92, 402] width 15 height 18
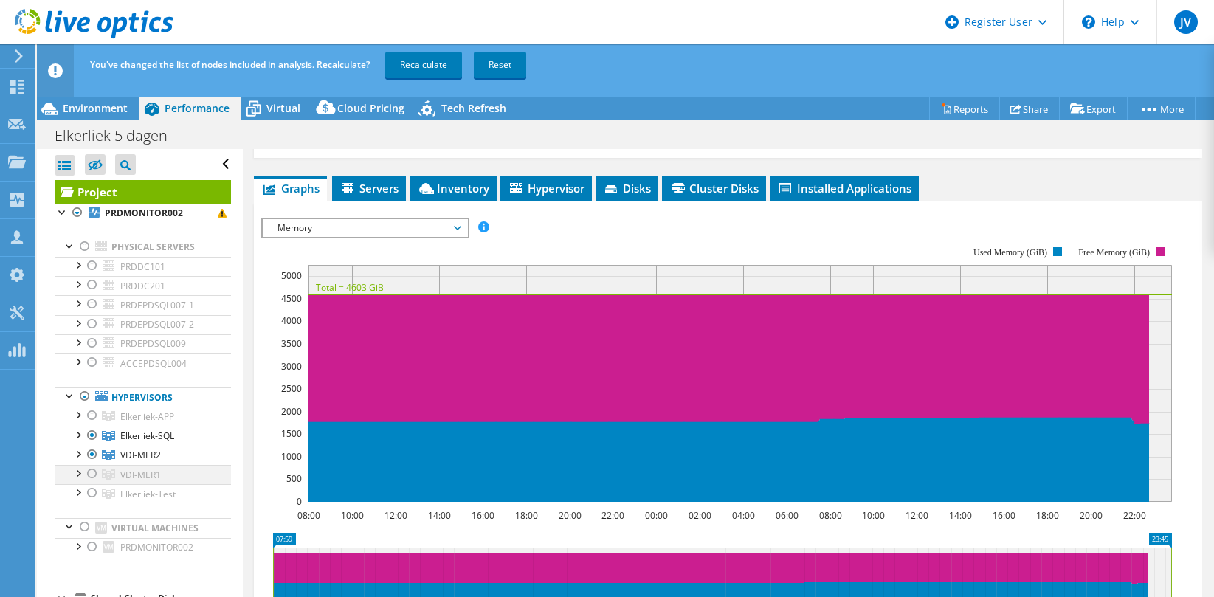
click at [90, 476] on div at bounding box center [92, 474] width 15 height 18
click at [92, 433] on div at bounding box center [92, 436] width 15 height 18
click at [425, 66] on link "Recalculate" at bounding box center [423, 65] width 77 height 27
